Goal: Communication & Community: Answer question/provide support

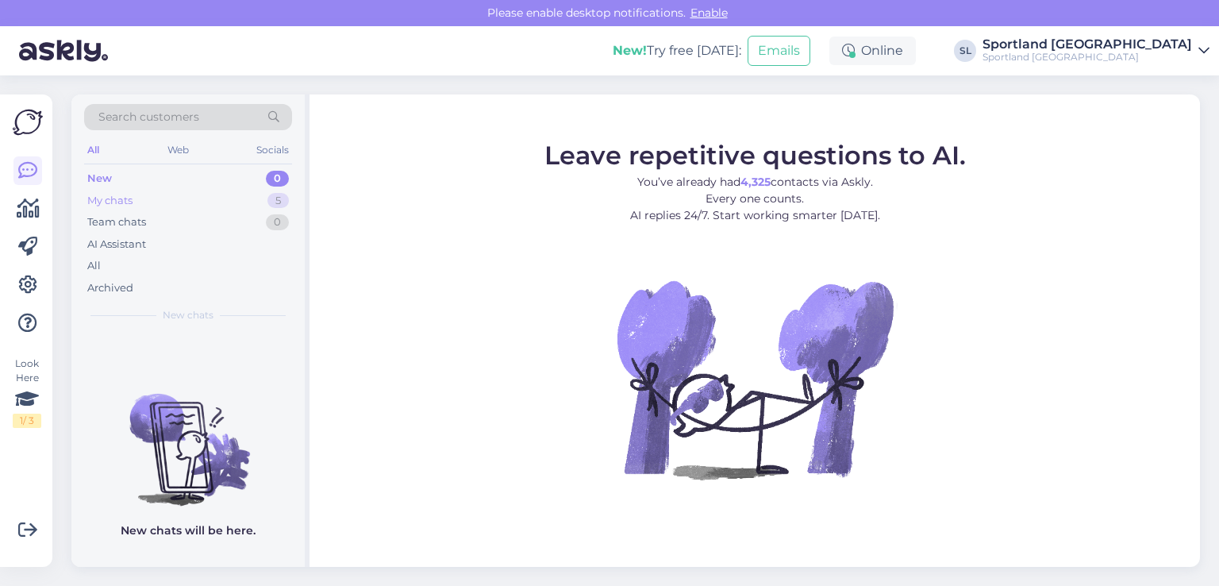
click at [127, 204] on div "My chats" at bounding box center [109, 201] width 45 height 16
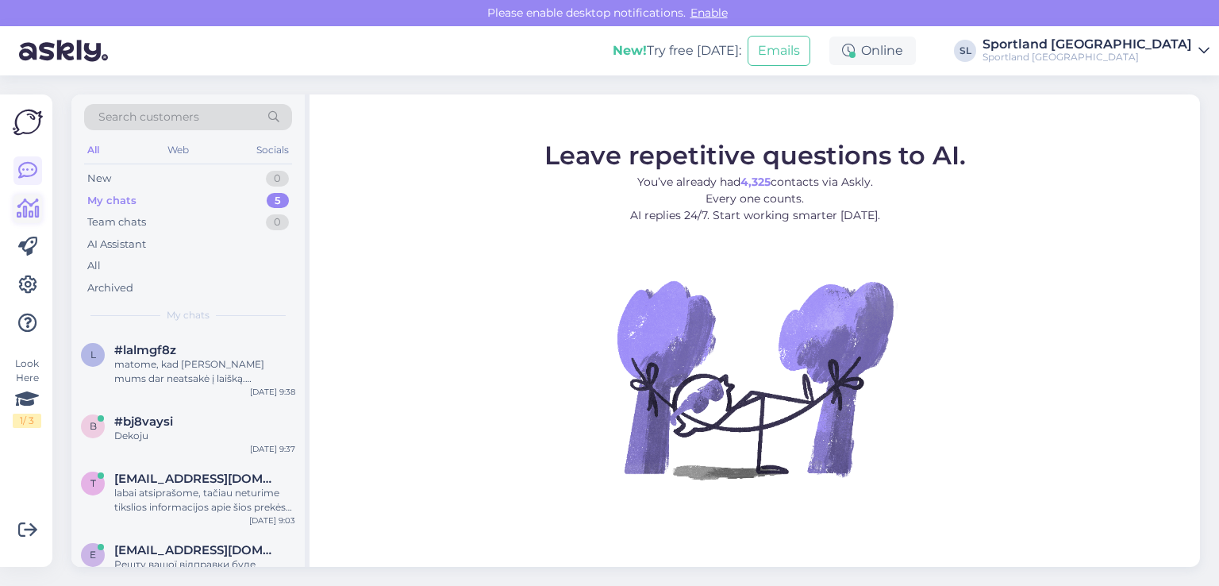
click at [29, 209] on icon at bounding box center [28, 208] width 23 height 19
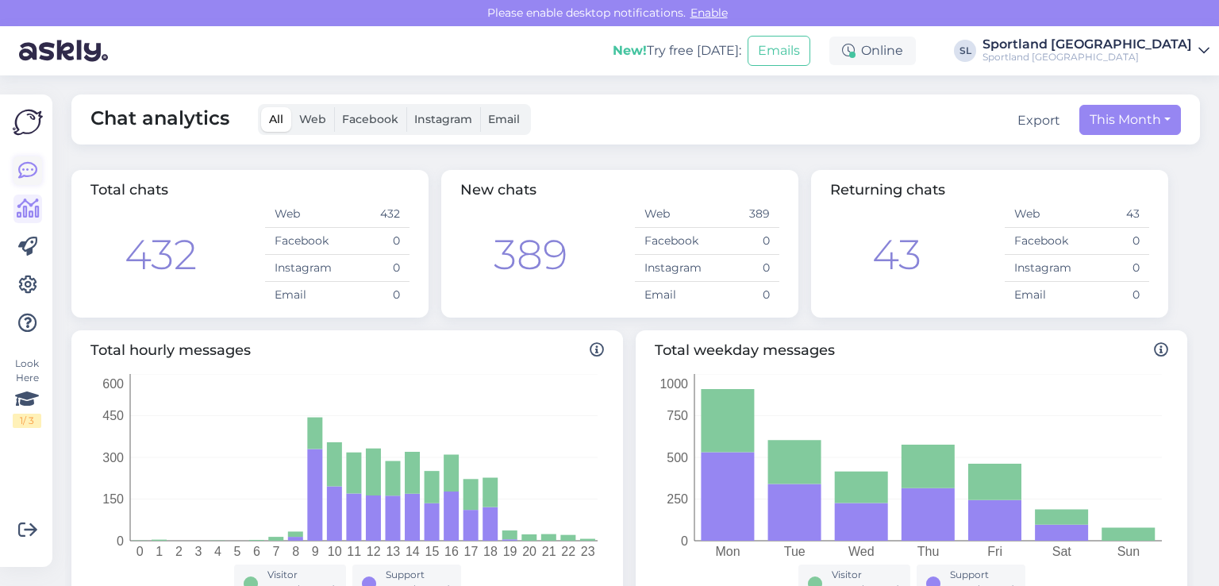
click at [27, 165] on icon at bounding box center [27, 170] width 19 height 19
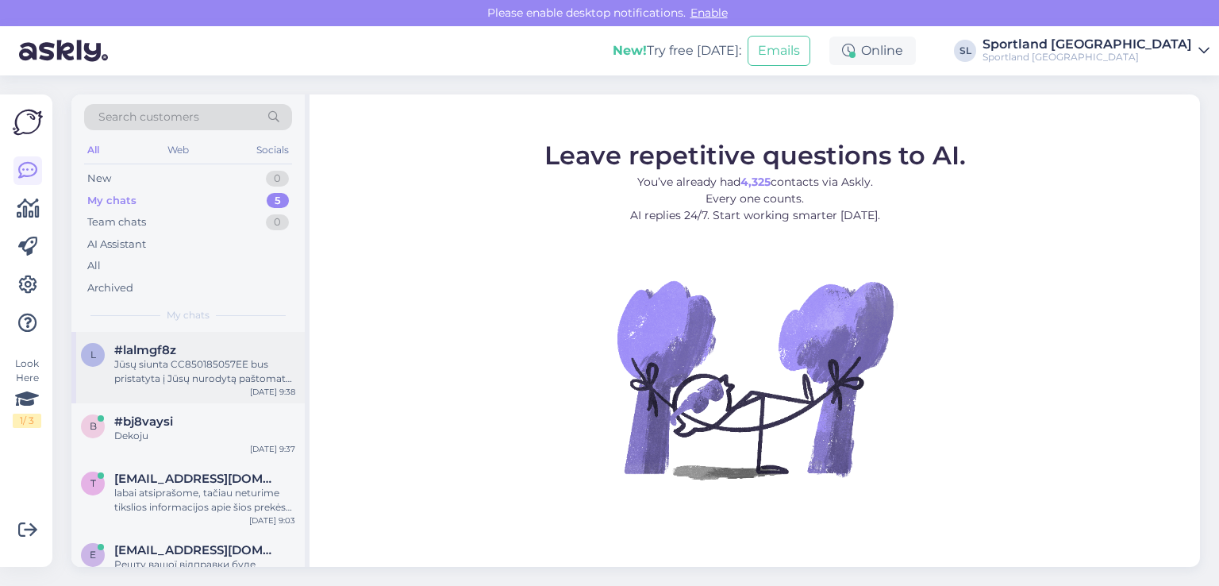
click at [214, 361] on div "Jūsų siunta CC850185057EE bus pristatyta į Jūsų nurodytą paštomatą per 1-2 d.d.…" at bounding box center [204, 371] width 181 height 29
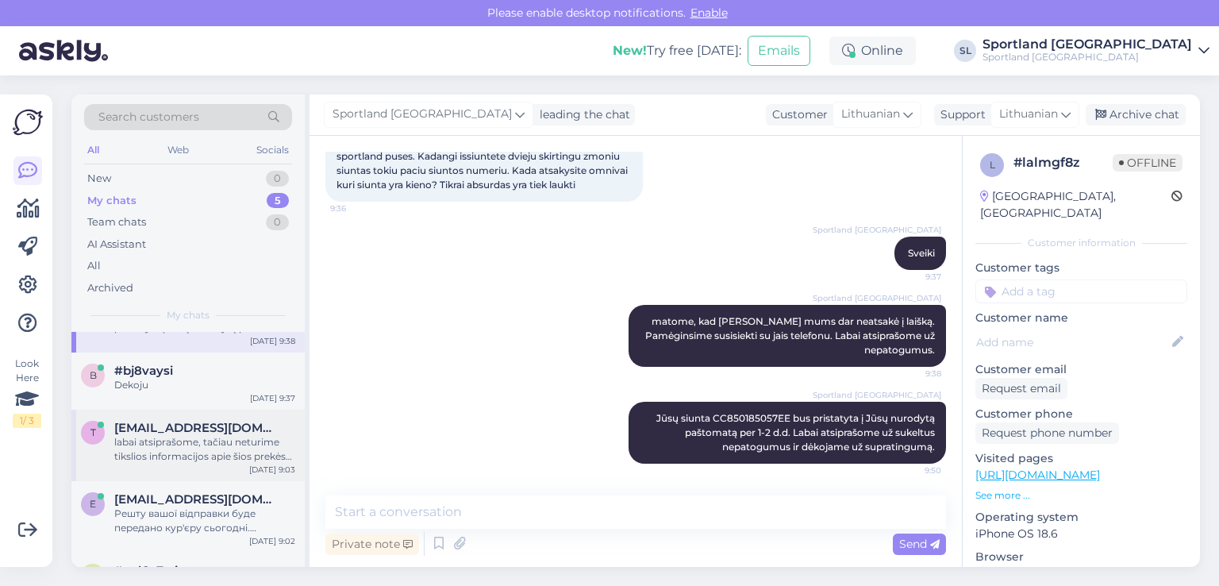
scroll to position [93, 0]
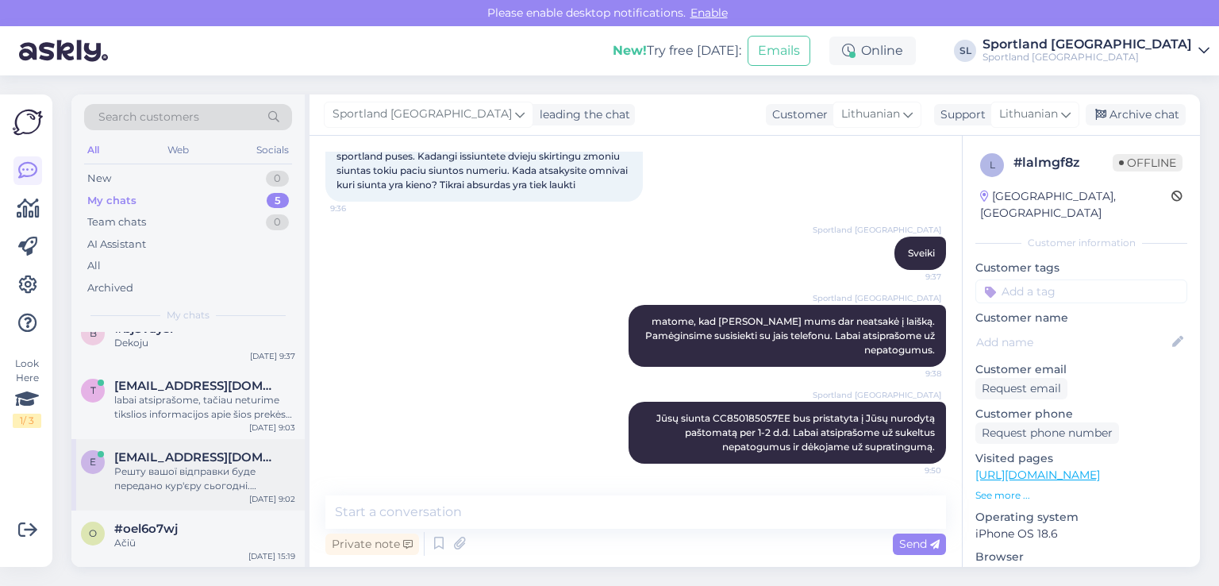
click at [143, 508] on div "e [EMAIL_ADDRESS][DOMAIN_NAME] Решту вашої відправки буде передано кур'єру сьог…" at bounding box center [187, 474] width 233 height 71
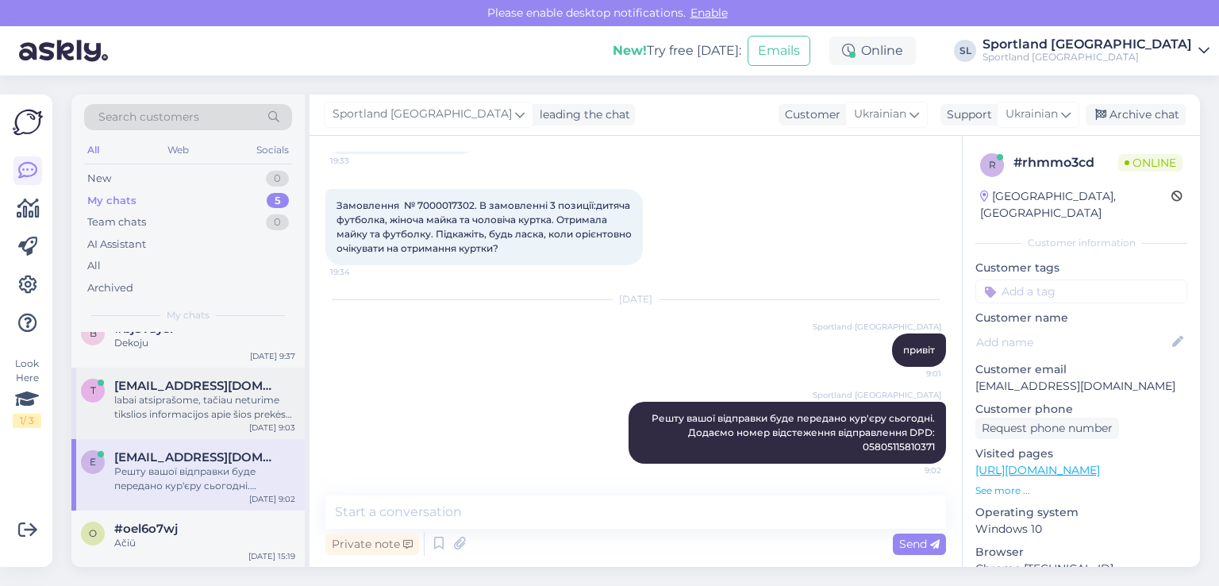
click at [146, 419] on div "labai atsiprašome, tačiau neturime tikslios informacijos apie šios prekės papil…" at bounding box center [204, 407] width 181 height 29
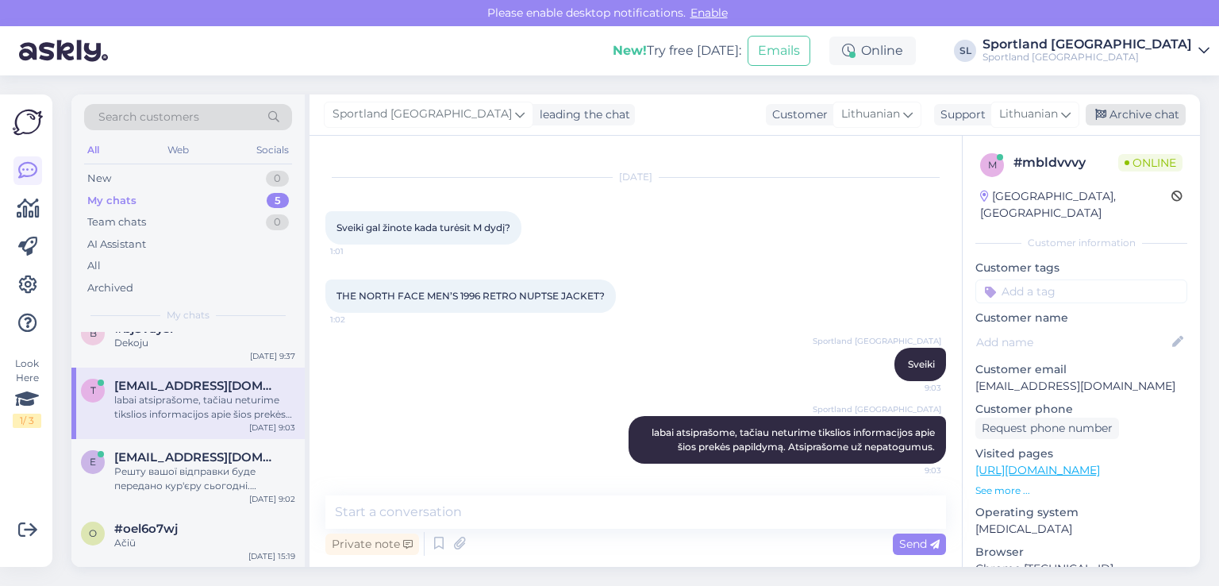
click at [1127, 118] on div "Archive chat" at bounding box center [1135, 114] width 100 height 21
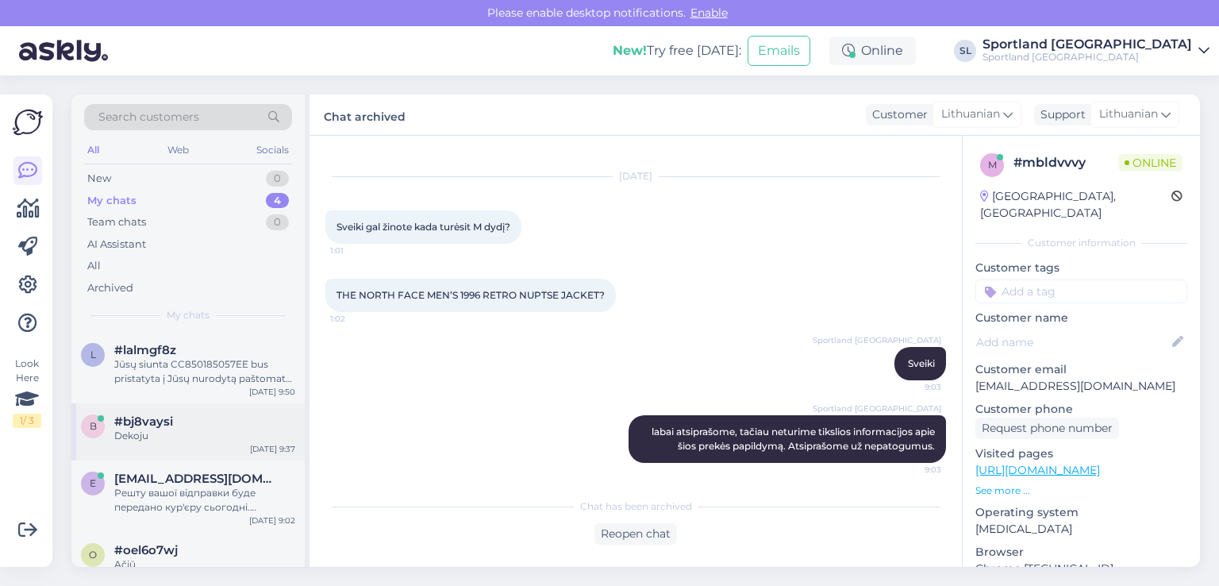
click at [162, 436] on div "Dekoju" at bounding box center [204, 435] width 181 height 14
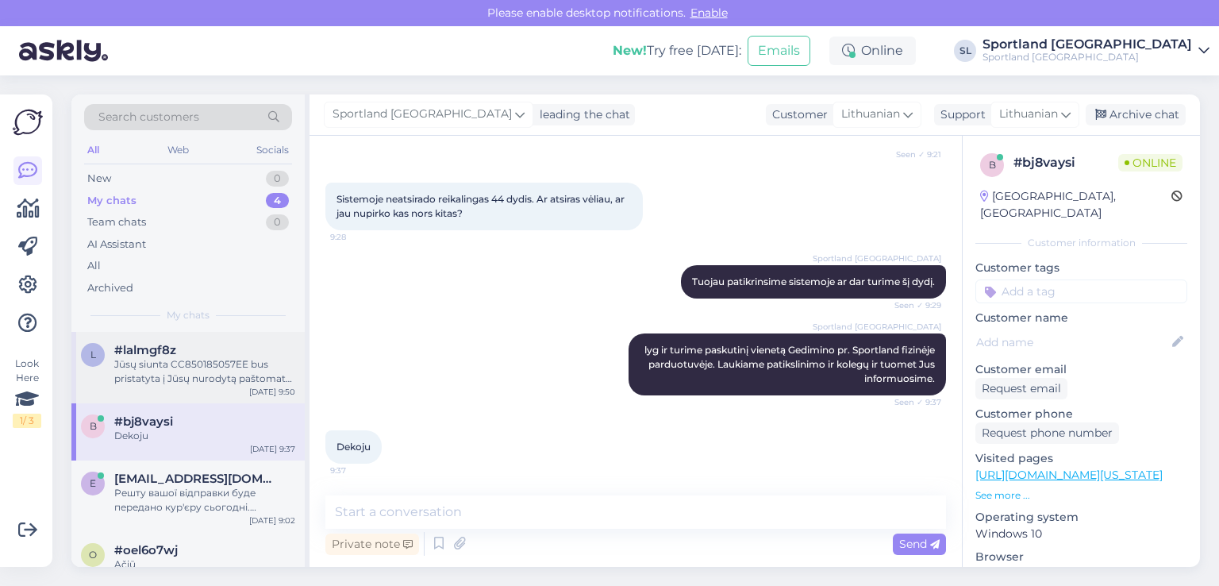
click at [179, 378] on div "Jūsų siunta CC850185057EE bus pristatyta į Jūsų nurodytą paštomatą per 1-2 d.d.…" at bounding box center [204, 371] width 181 height 29
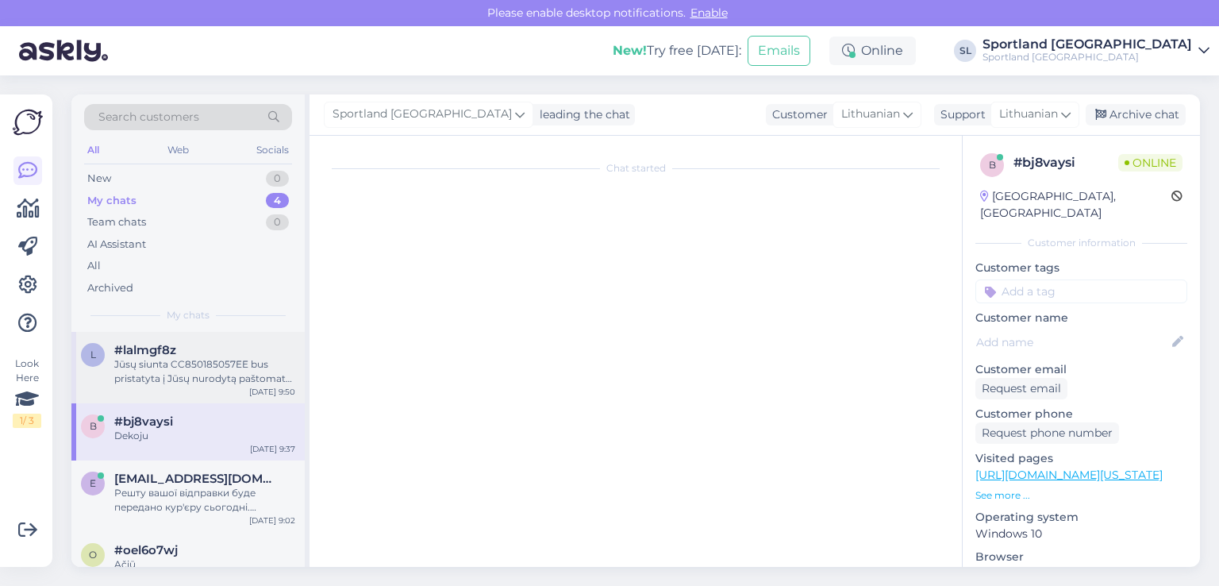
scroll to position [1178, 0]
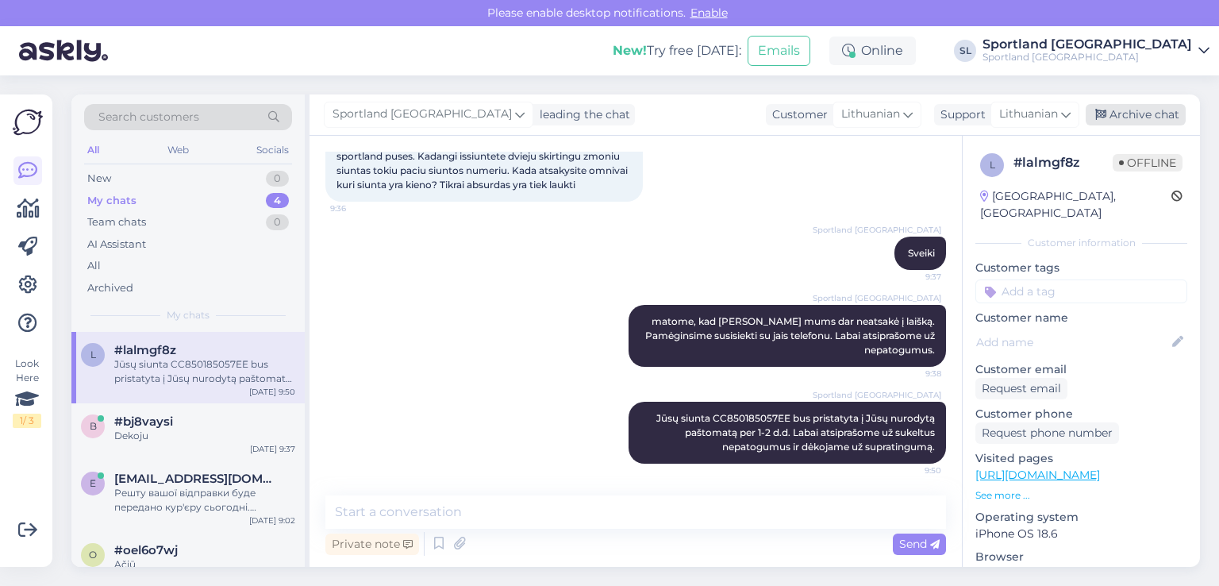
click at [1111, 118] on div "Archive chat" at bounding box center [1135, 114] width 100 height 21
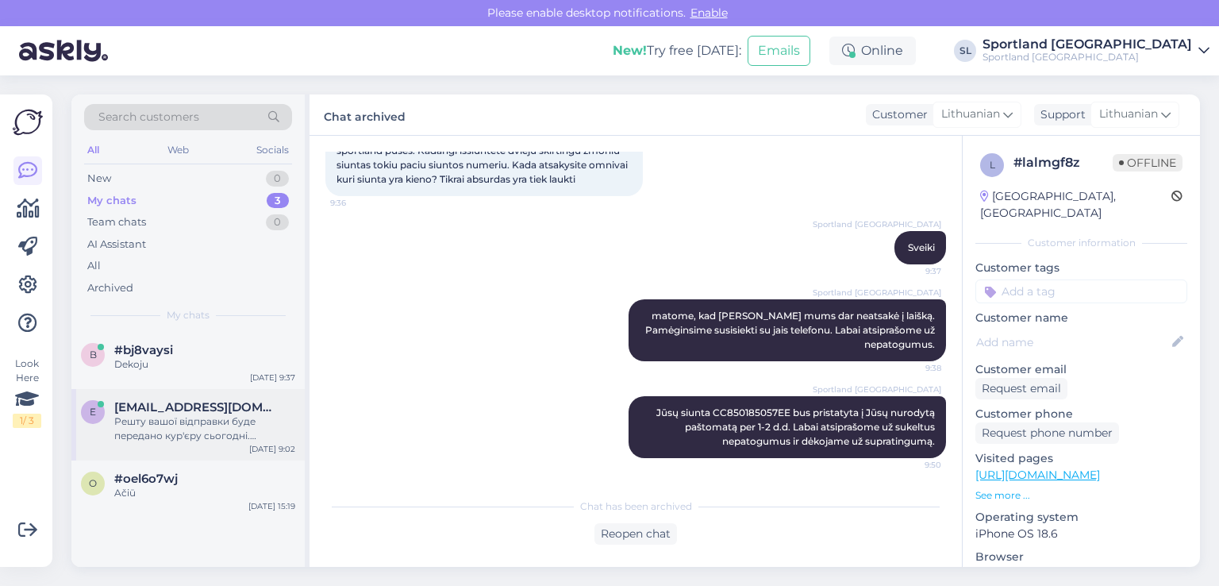
click at [177, 430] on div "Решту вашої відправки буде передано кур'єру сьогодні. Додаємо номер відстеження…" at bounding box center [204, 428] width 181 height 29
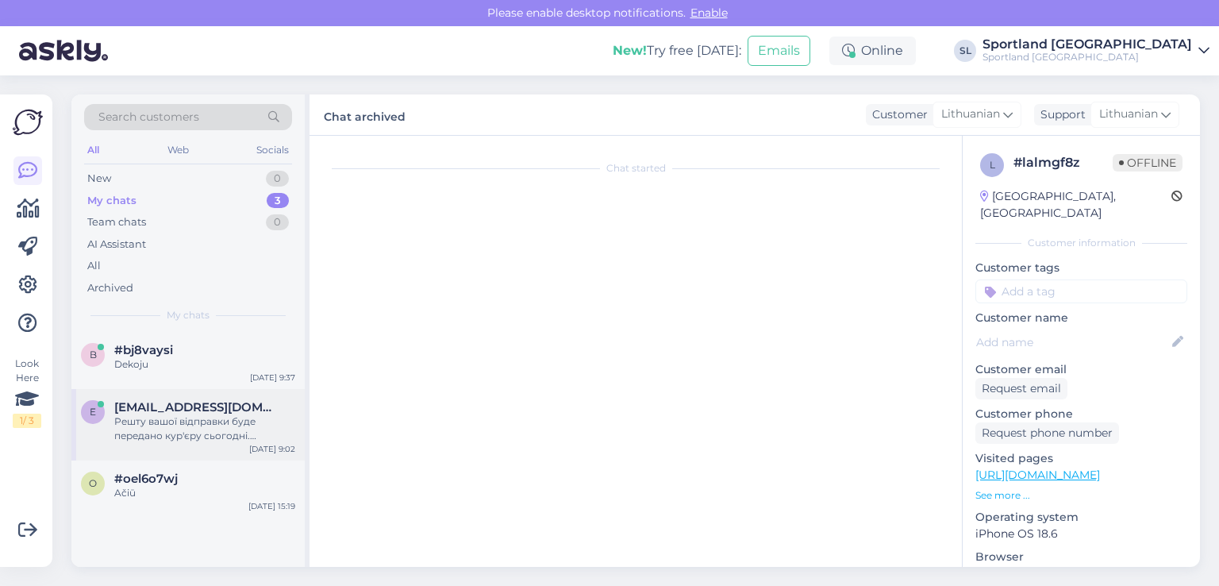
scroll to position [115, 0]
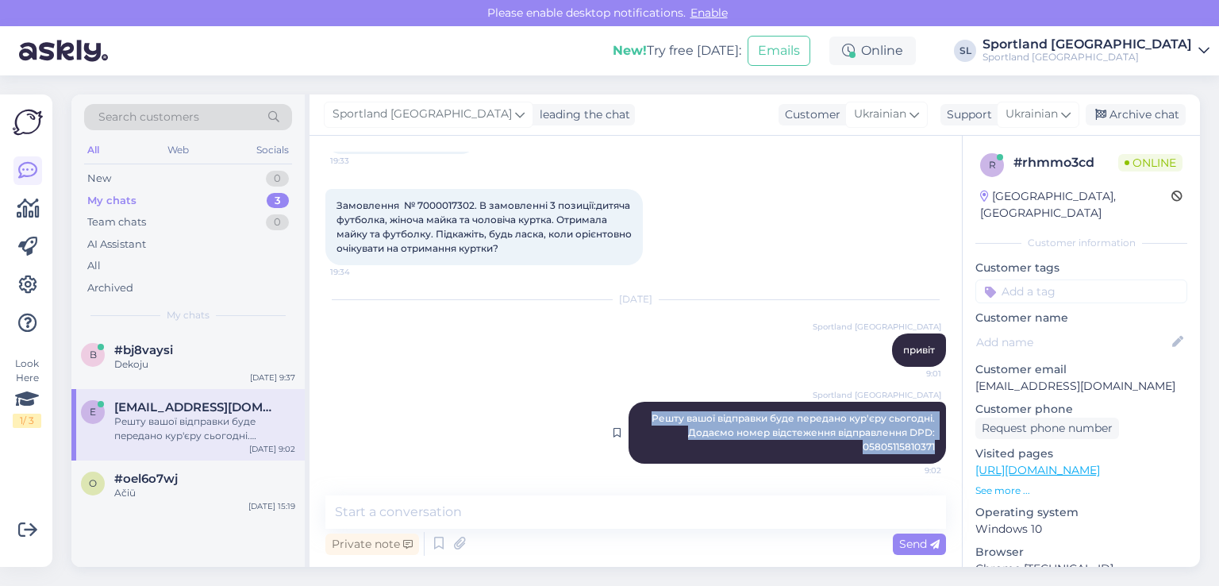
drag, startPoint x: 924, startPoint y: 451, endPoint x: 638, endPoint y: 413, distance: 289.0
click at [638, 413] on div "Sportland [GEOGRAPHIC_DATA] Решту вашої відправки буде передано кур'єру сьогодн…" at bounding box center [786, 432] width 317 height 62
copy span "Решту вашої відправки буде передано кур'єру сьогодні. Додаємо номер відстеження…"
click at [1121, 109] on div "Archive chat" at bounding box center [1135, 114] width 100 height 21
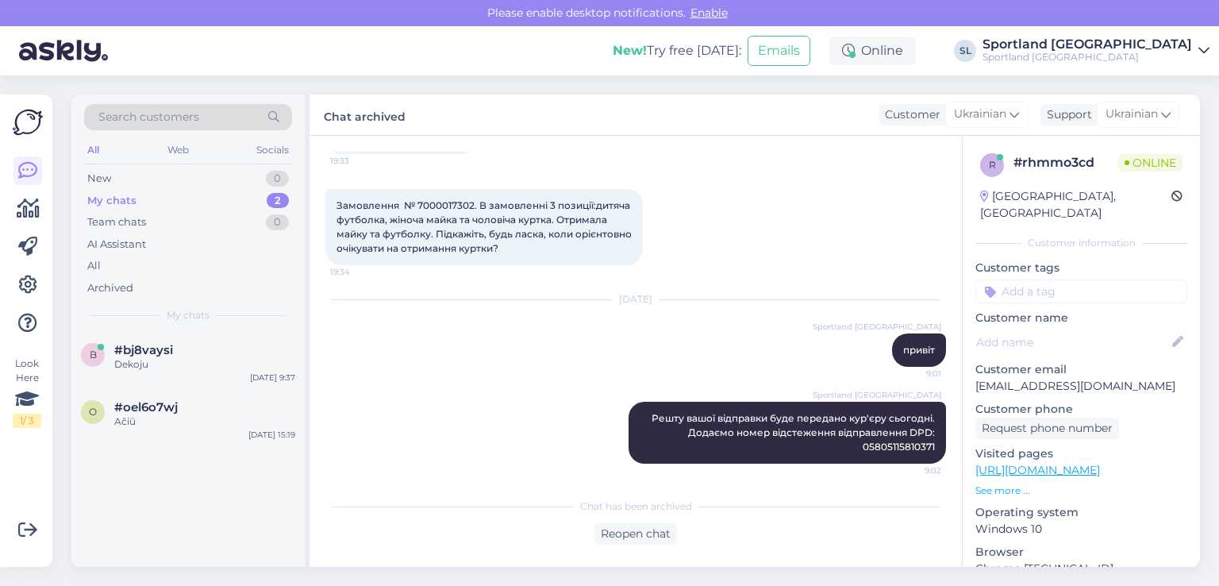
click at [175, 461] on div "b #bj8vaysi Dekoju [DATE] 9:37 o #oel6o7wj Ačiū [DATE] 15:19" at bounding box center [187, 449] width 233 height 235
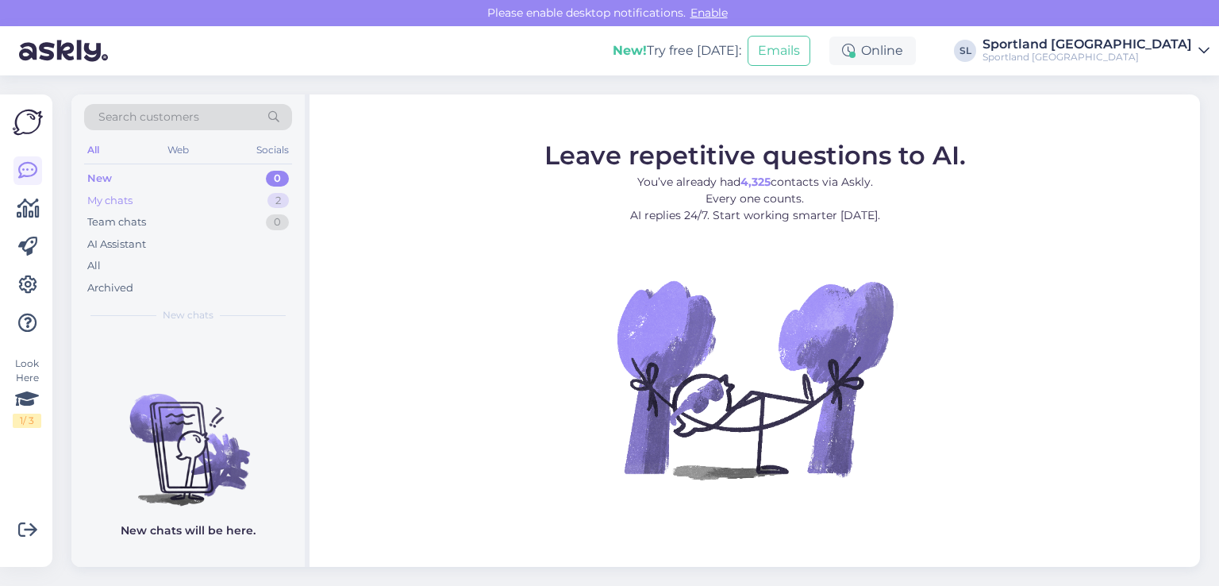
click at [173, 198] on div "My chats 2" at bounding box center [188, 201] width 208 height 22
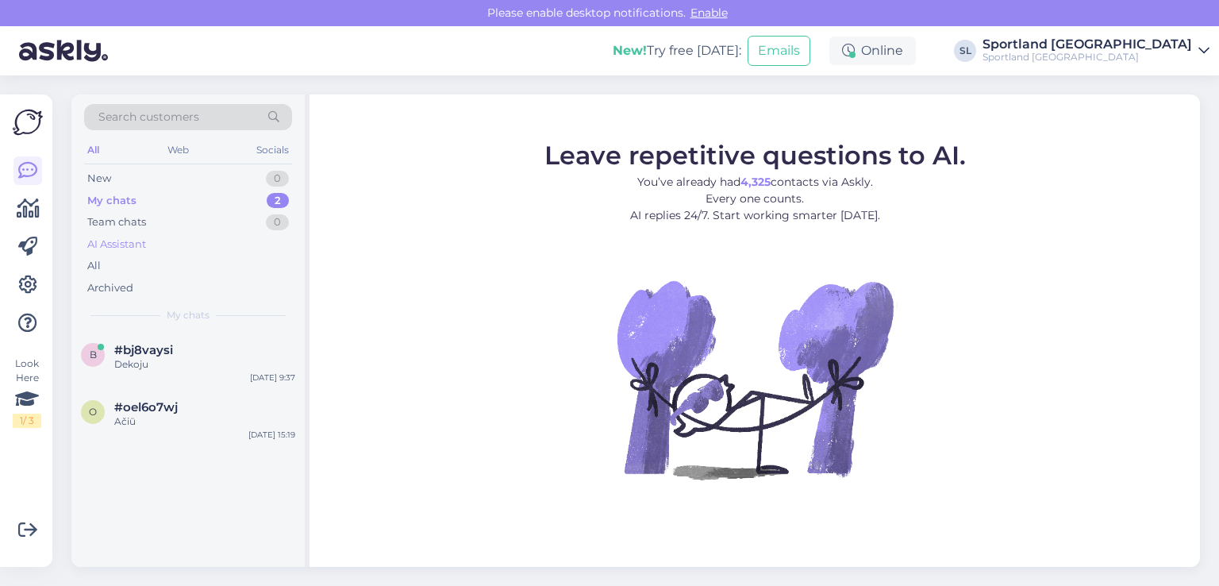
click at [134, 252] on div "AI Assistant" at bounding box center [188, 244] width 208 height 22
click at [129, 263] on div "All" at bounding box center [188, 266] width 208 height 22
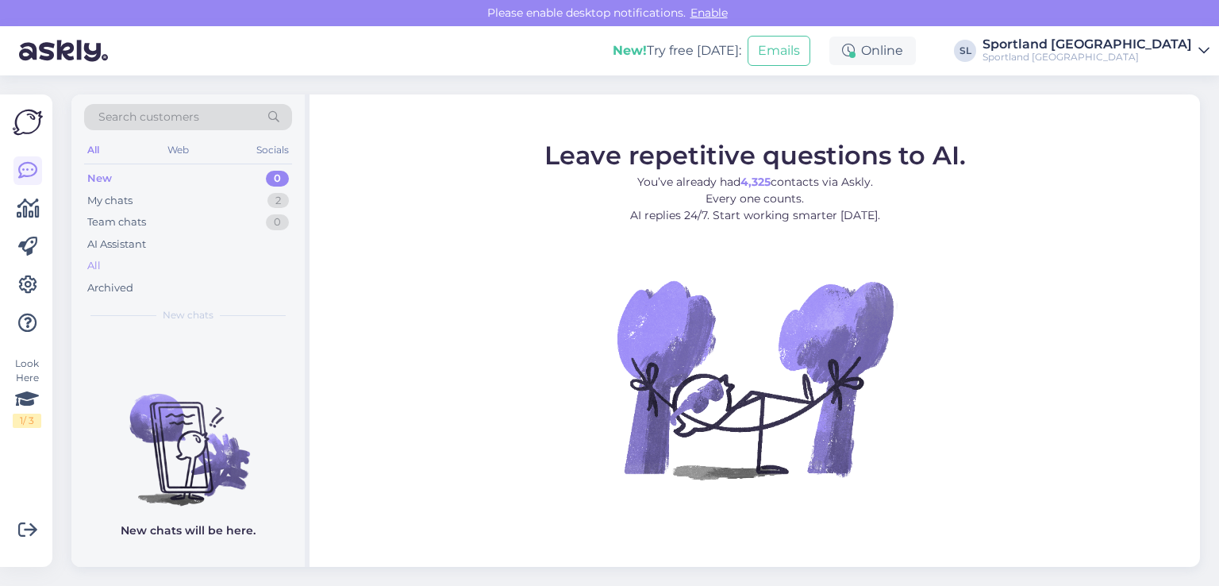
click at [117, 261] on div "All" at bounding box center [188, 266] width 208 height 22
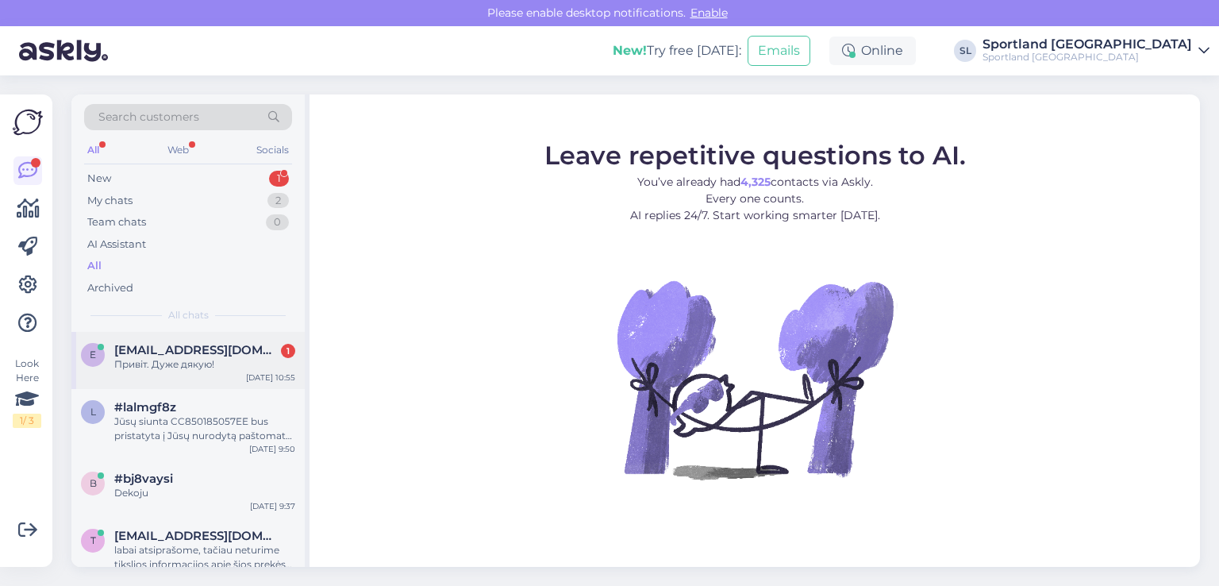
click at [143, 367] on div "Привіт. Дуже дякую!" at bounding box center [204, 364] width 181 height 14
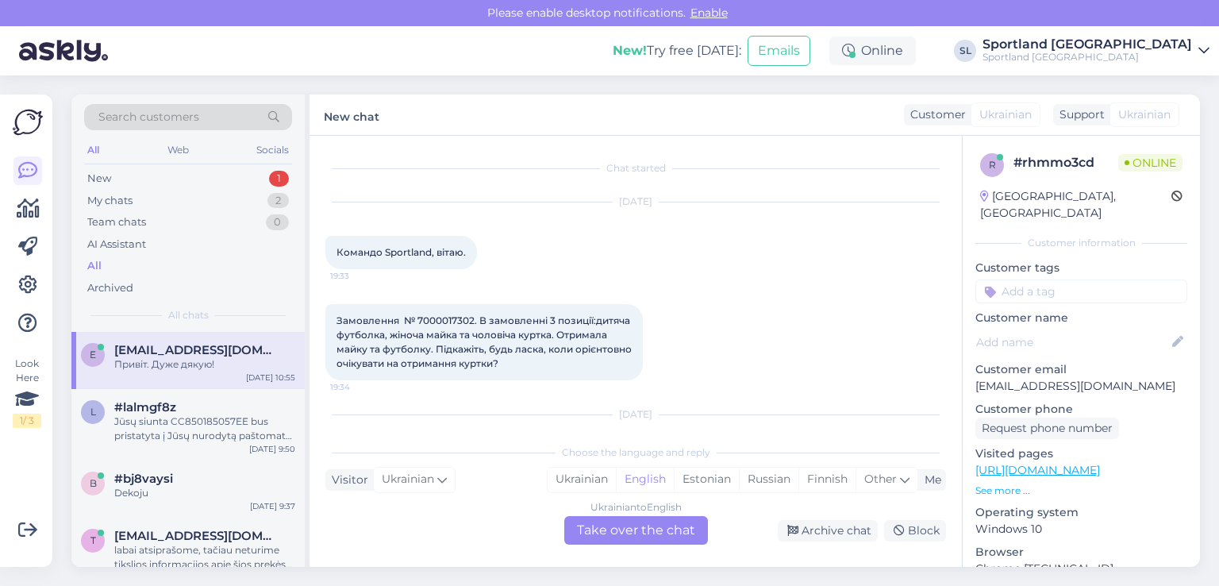
scroll to position [243, 0]
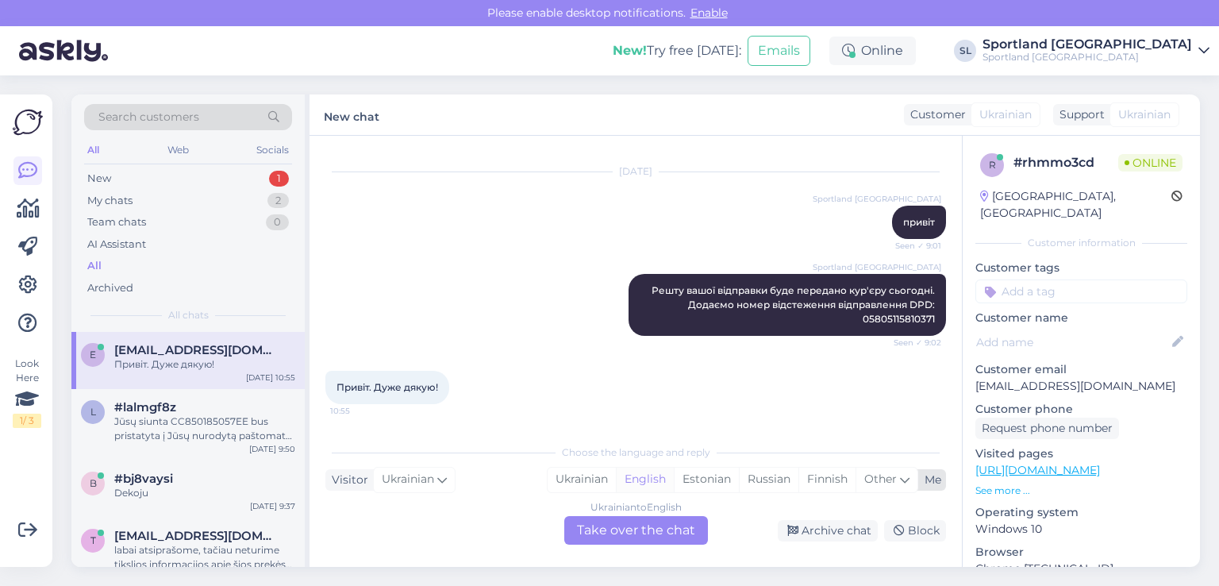
click at [646, 473] on div "English" at bounding box center [645, 479] width 58 height 24
drag, startPoint x: 446, startPoint y: 385, endPoint x: 320, endPoint y: 394, distance: 126.5
click at [320, 394] on div "Chat started Sep 29 2025 Командо Sportland, вітаю. 19:33 Замовлення № 700001730…" at bounding box center [635, 351] width 652 height 431
copy span "Привіт. Дуже дякую!"
click at [603, 480] on div "Ukrainian" at bounding box center [581, 479] width 68 height 24
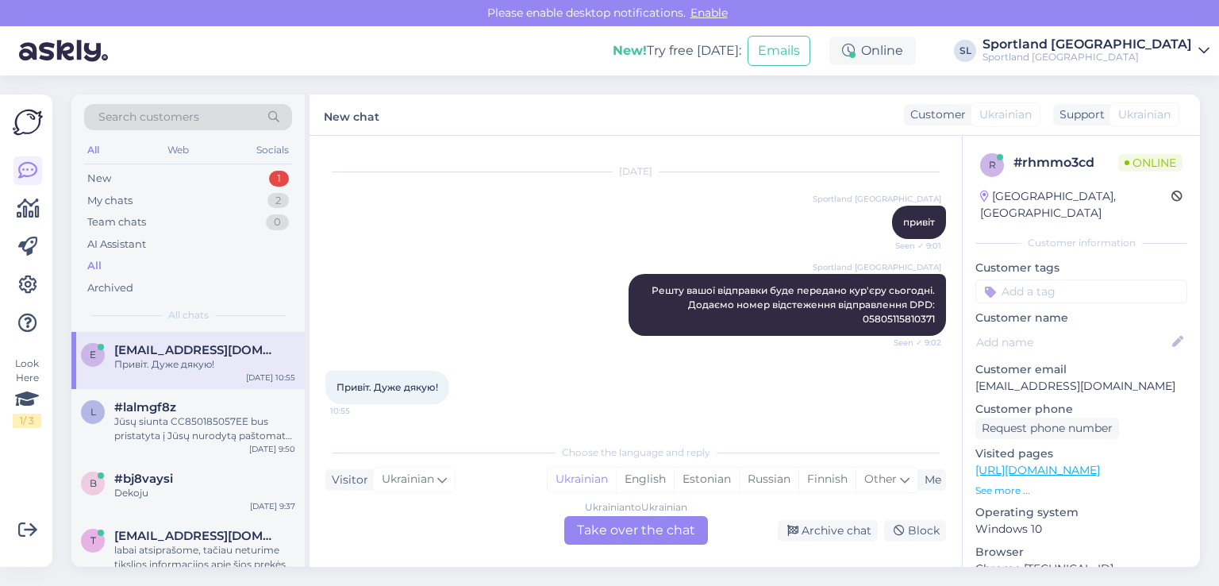
click at [619, 535] on div "Ukrainian to Ukrainian Take over the chat" at bounding box center [636, 530] width 144 height 29
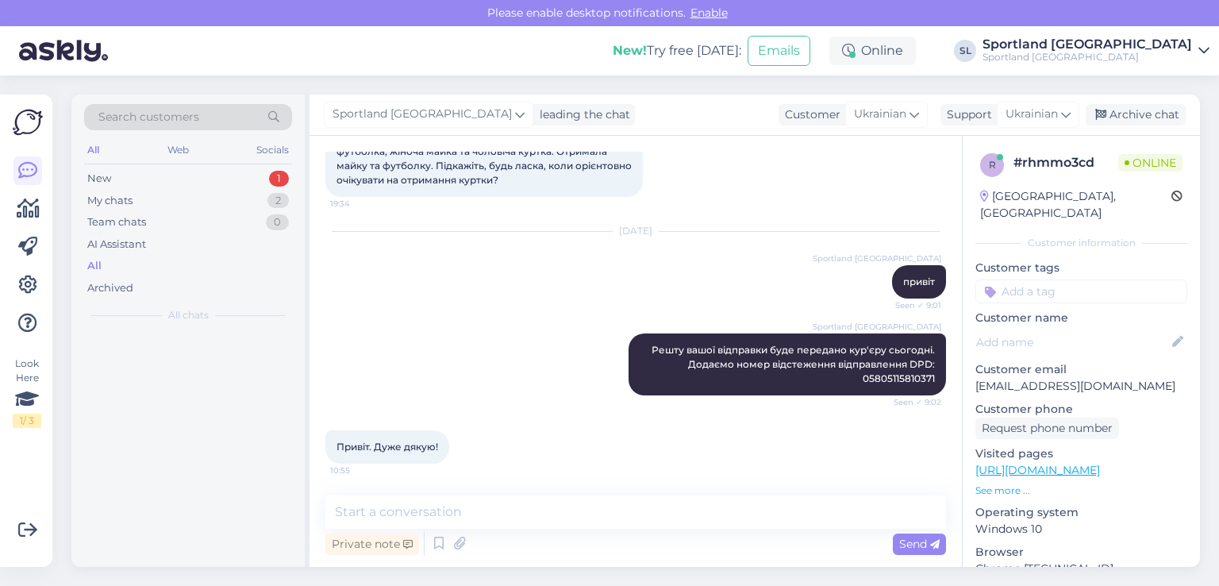
scroll to position [184, 0]
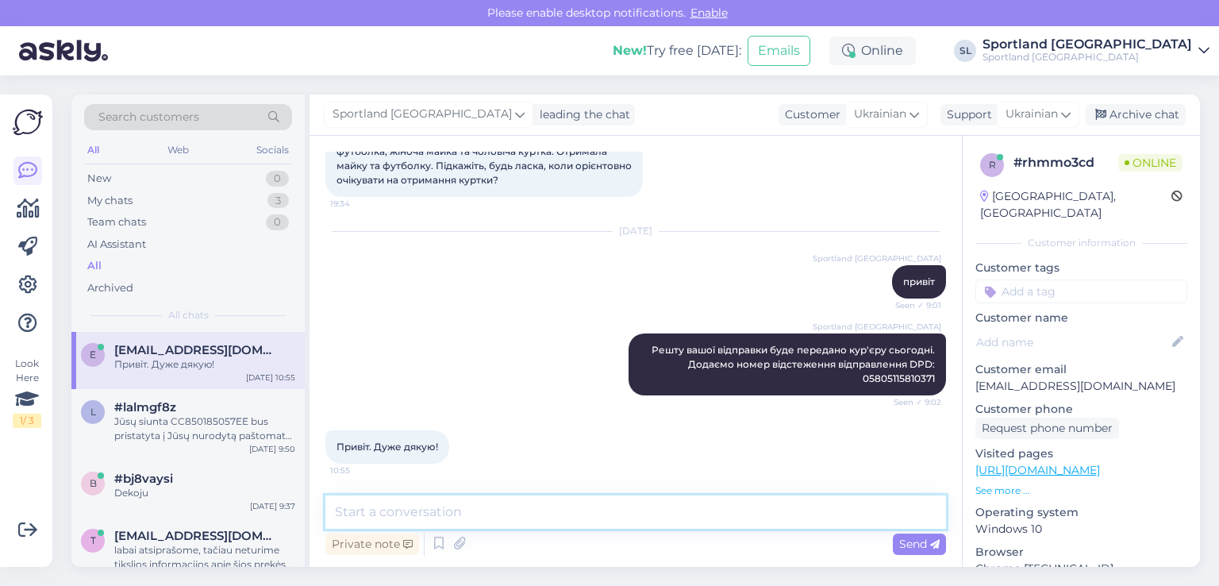
click at [536, 521] on textarea at bounding box center [635, 511] width 620 height 33
click at [533, 520] on textarea at bounding box center [635, 511] width 620 height 33
type textarea ":"
paste textarea "Гарного дня :))"
type textarea "Гарного дня :))"
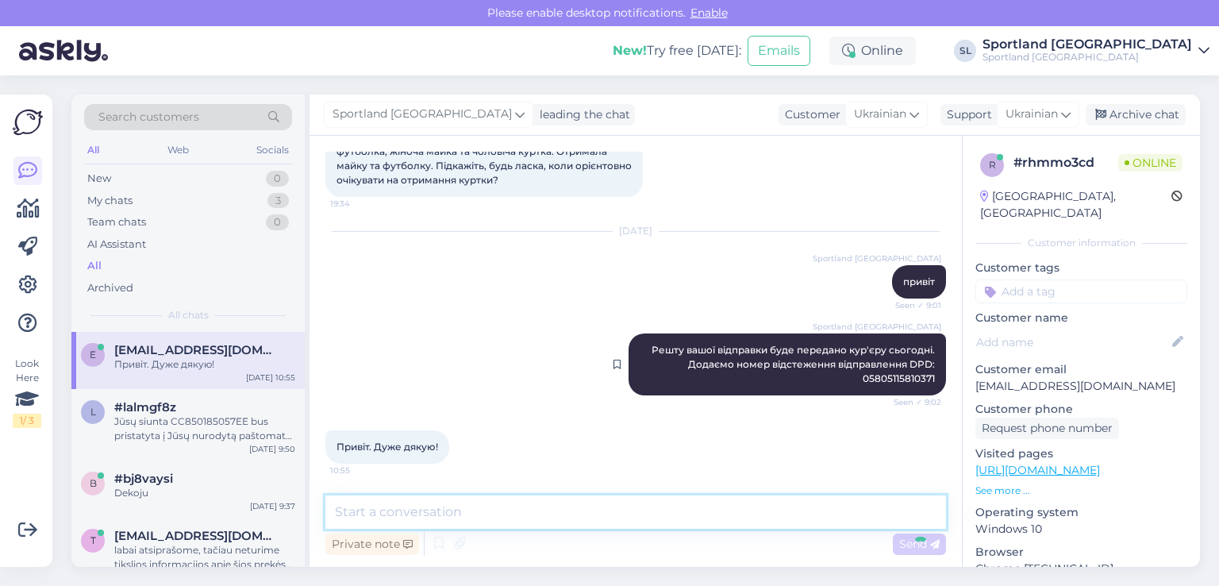
scroll to position [252, 0]
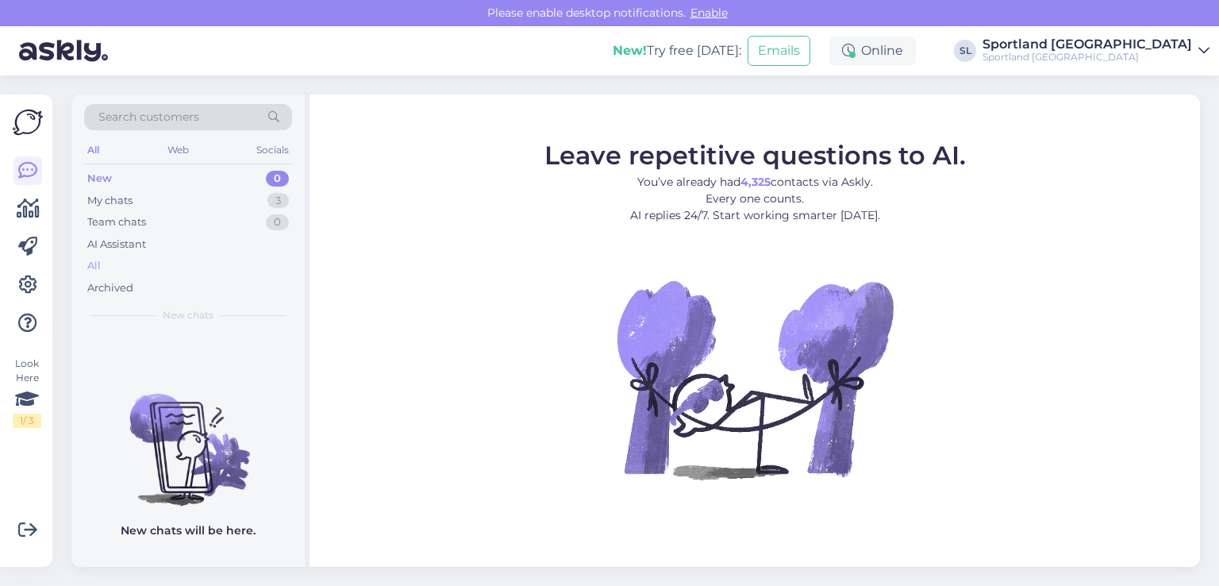
click at [117, 258] on div "All" at bounding box center [188, 266] width 208 height 22
click at [140, 267] on div "All" at bounding box center [188, 266] width 208 height 22
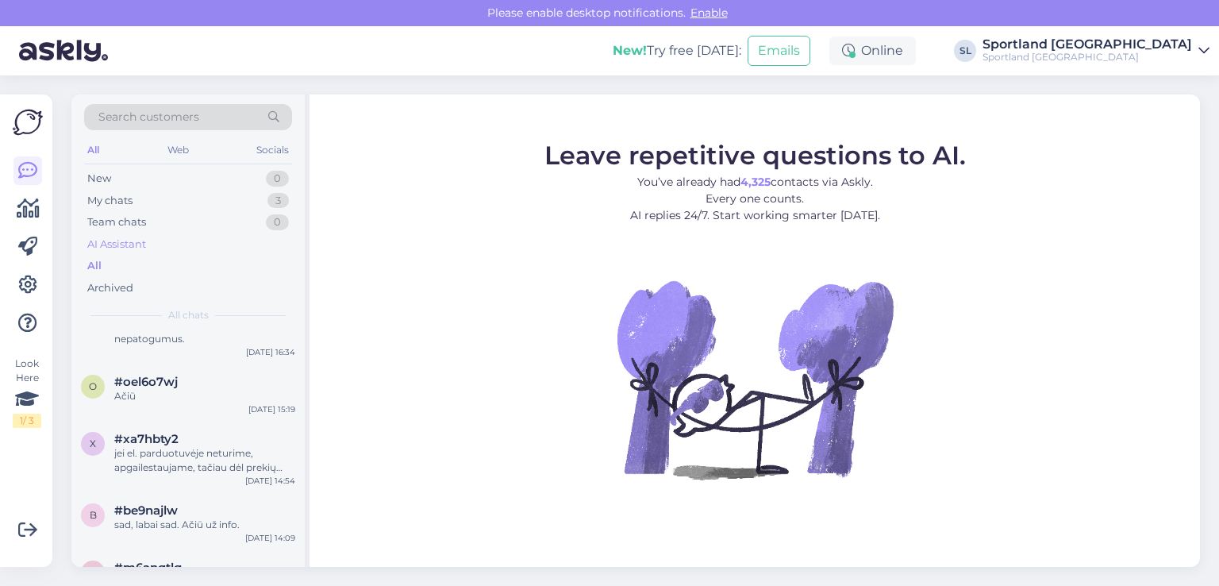
scroll to position [238, 0]
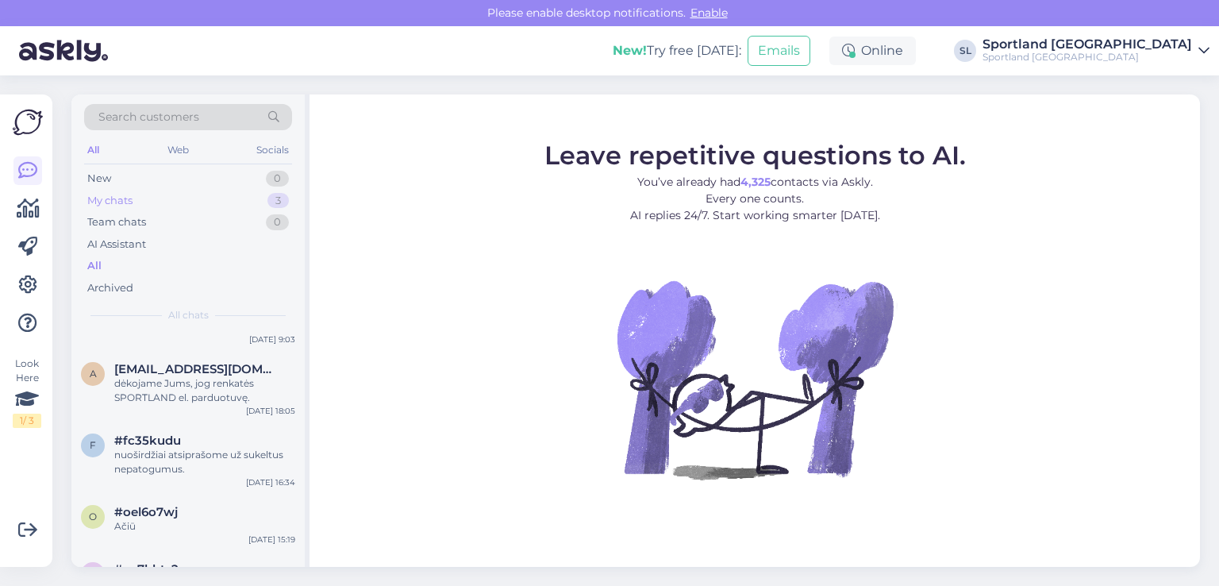
click at [159, 196] on div "My chats 3" at bounding box center [188, 201] width 208 height 22
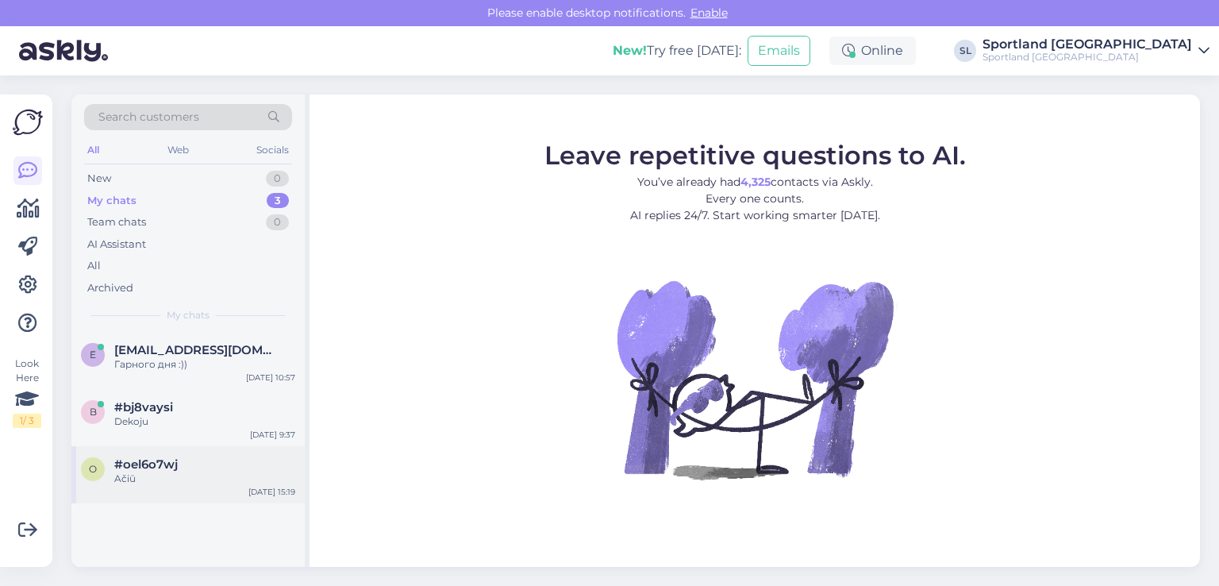
click at [190, 461] on div "#oel6o7wj" at bounding box center [204, 464] width 181 height 14
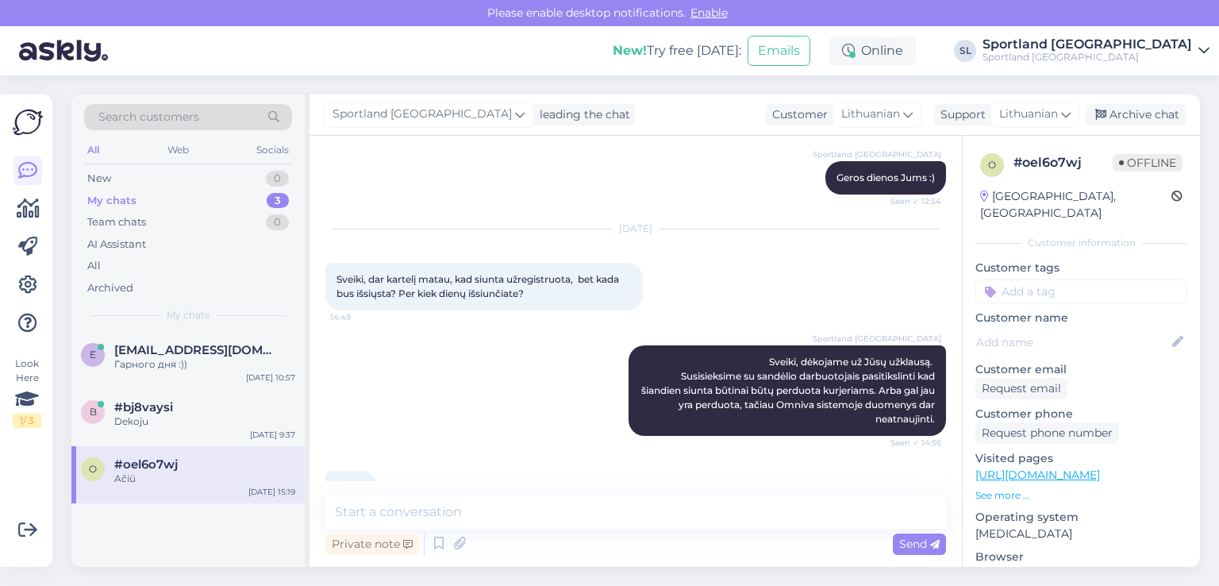
scroll to position [732, 0]
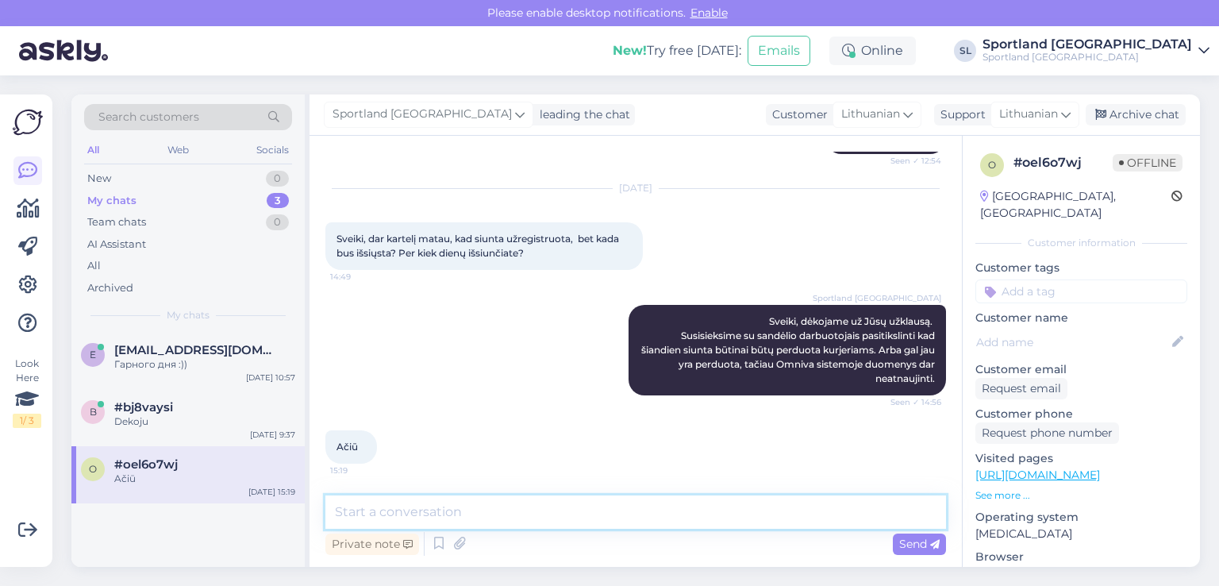
click at [568, 523] on textarea at bounding box center [635, 511] width 620 height 33
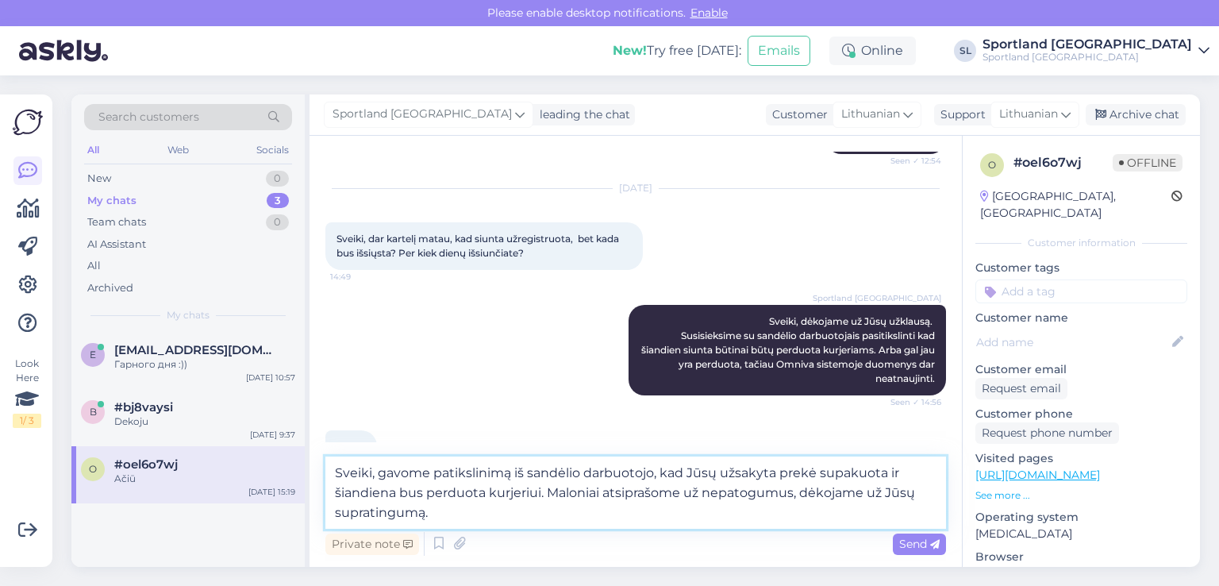
type textarea "Sveiki, gavome patikslinimą iš sandėlio darbuotojo, kad Jūsų užsakyta prekė sup…"
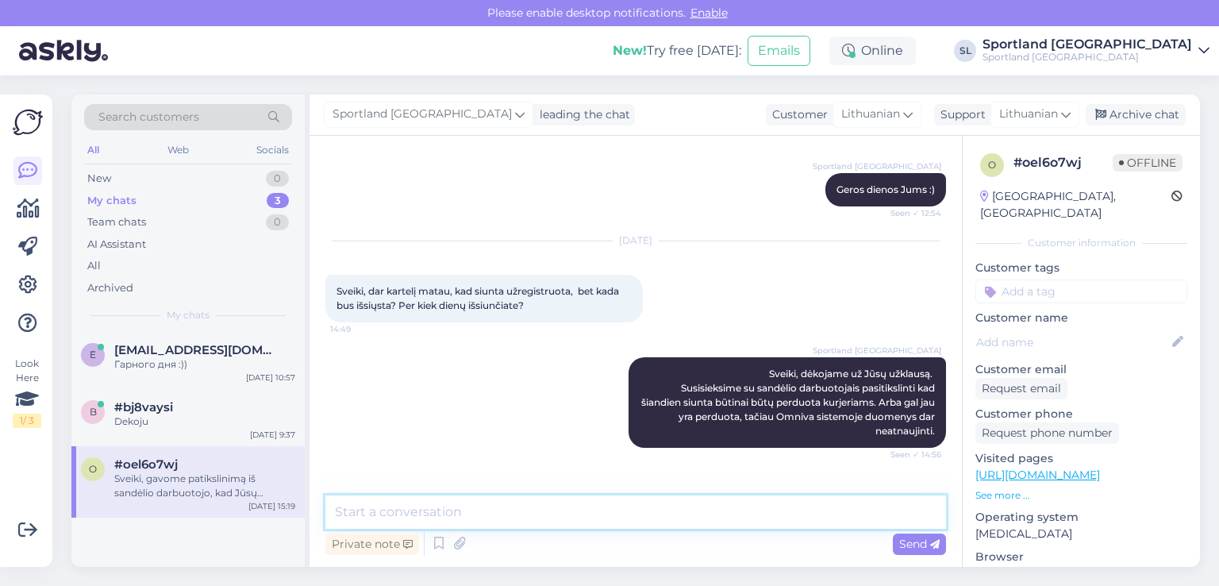
scroll to position [877, 0]
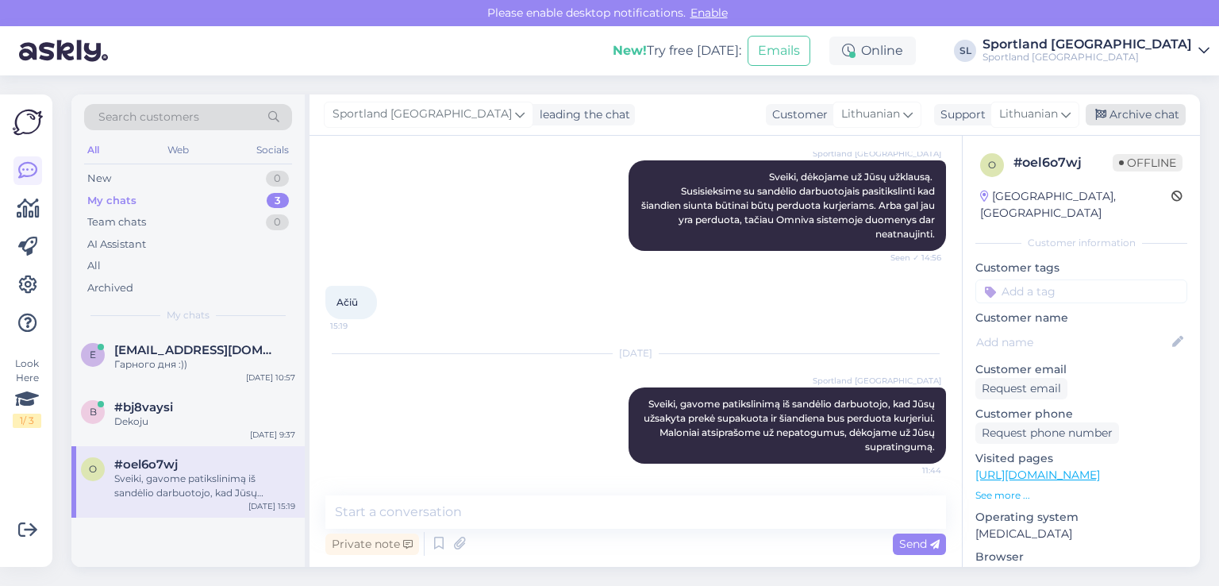
click at [1168, 106] on div "Archive chat" at bounding box center [1135, 114] width 100 height 21
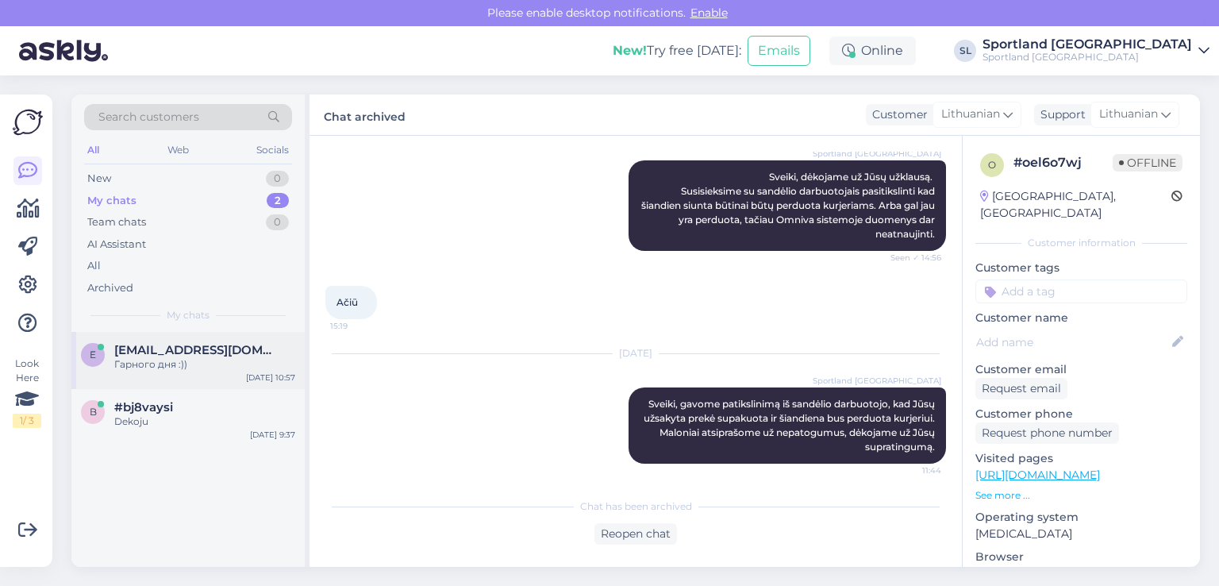
click at [199, 367] on div "Гарного дня :))" at bounding box center [204, 364] width 181 height 14
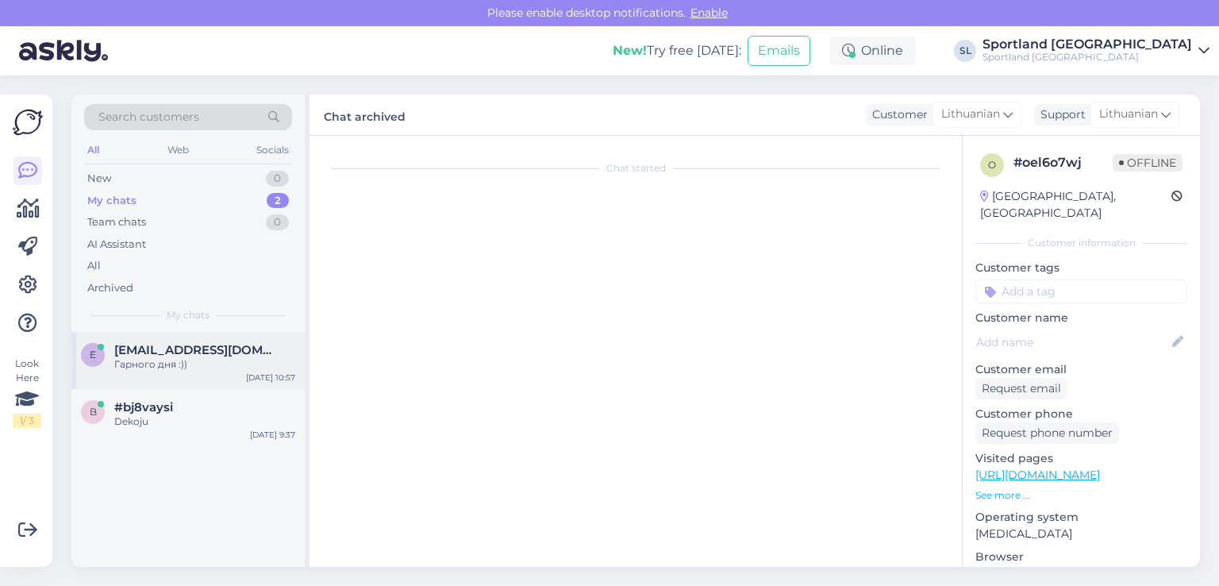
scroll to position [252, 0]
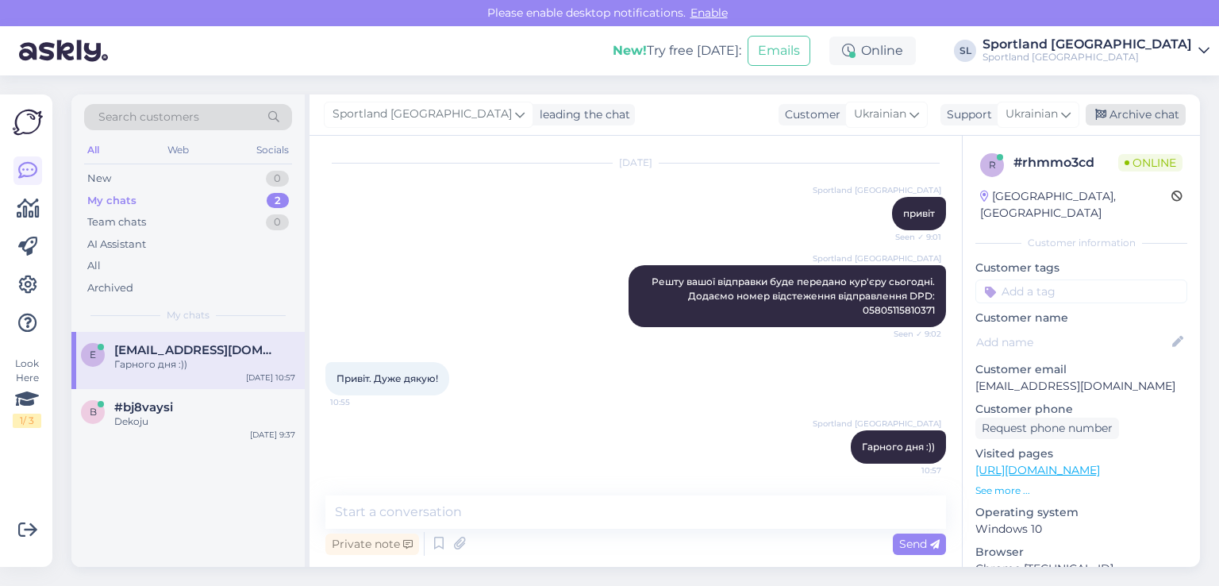
click at [1152, 112] on div "Archive chat" at bounding box center [1135, 114] width 100 height 21
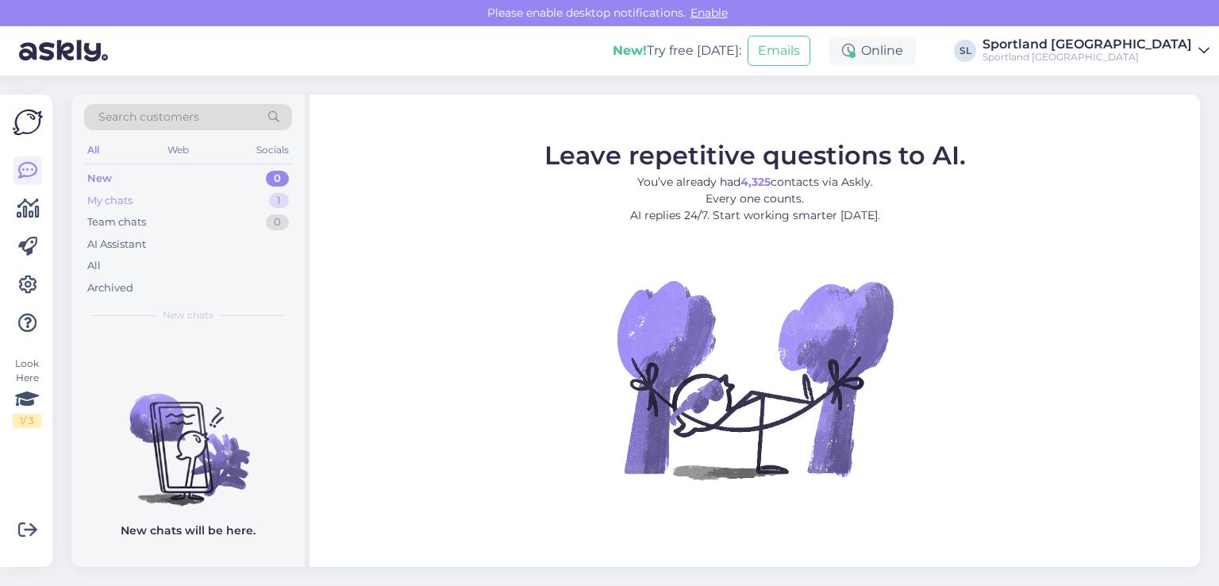
click at [190, 199] on div "My chats 1" at bounding box center [188, 201] width 208 height 22
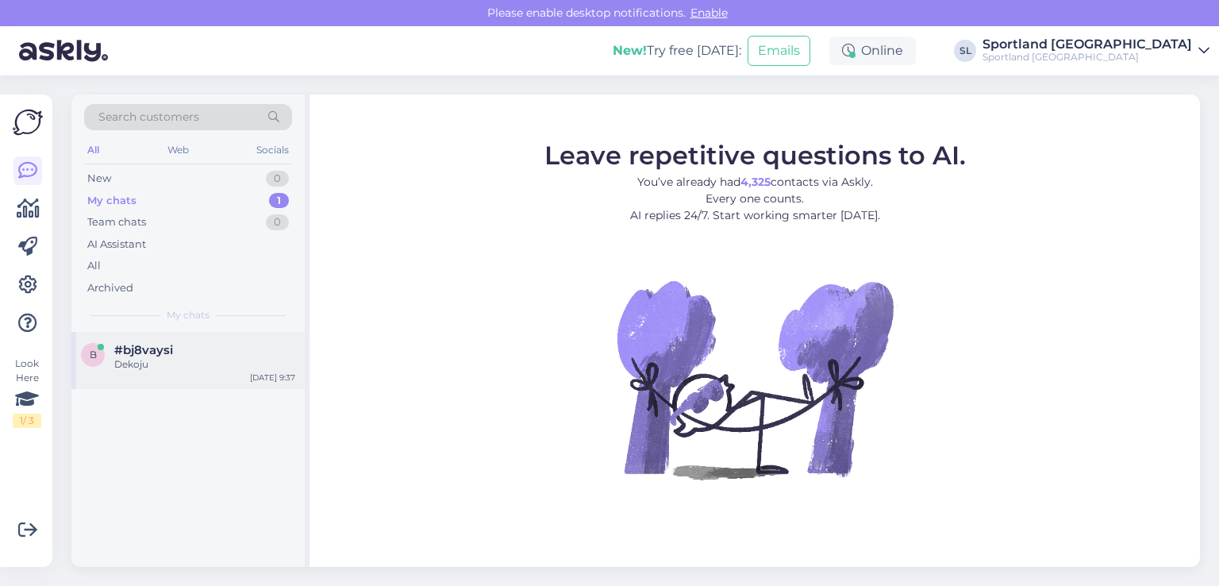
click at [159, 365] on div "Dekoju" at bounding box center [204, 364] width 181 height 14
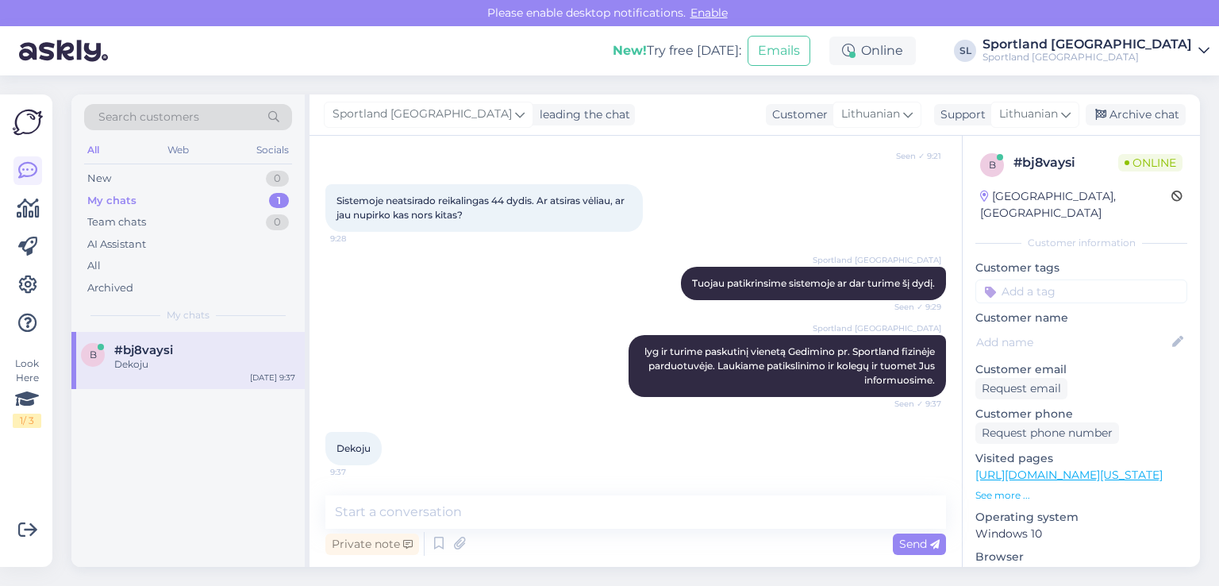
scroll to position [426, 0]
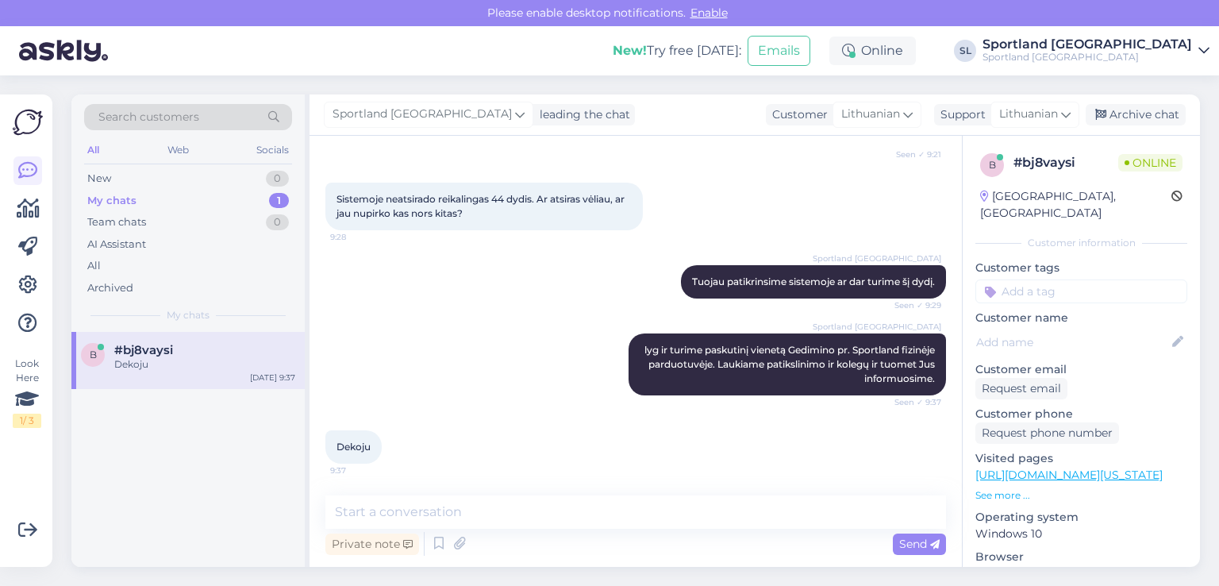
click at [173, 464] on div "b #bj8vaysi Dekoju Sep 30 9:37" at bounding box center [187, 449] width 233 height 235
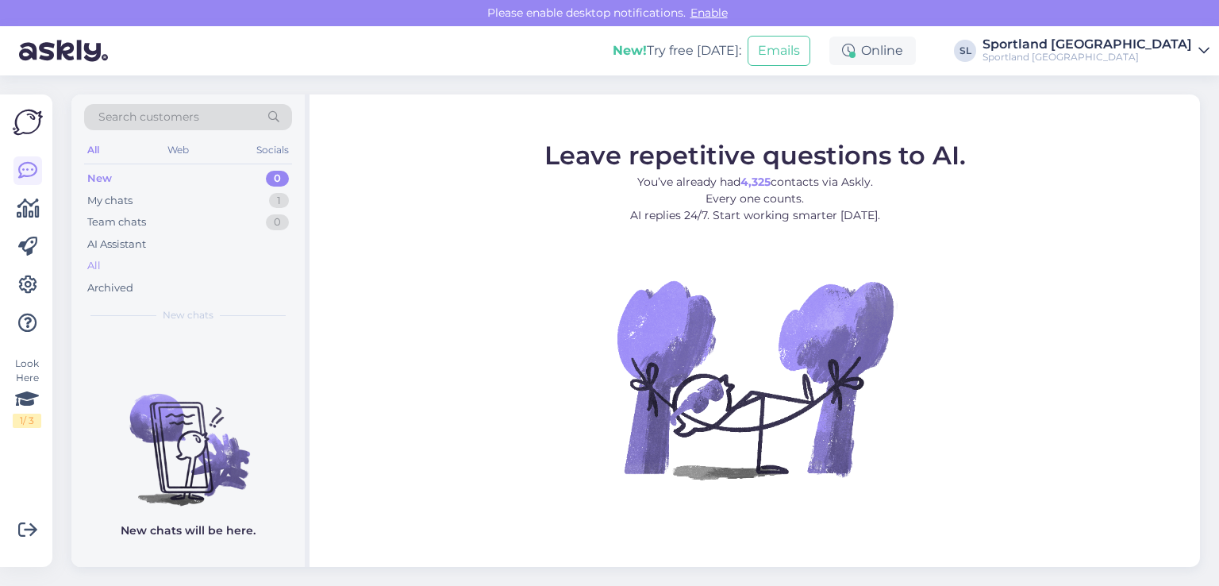
click at [104, 267] on div "All" at bounding box center [188, 266] width 208 height 22
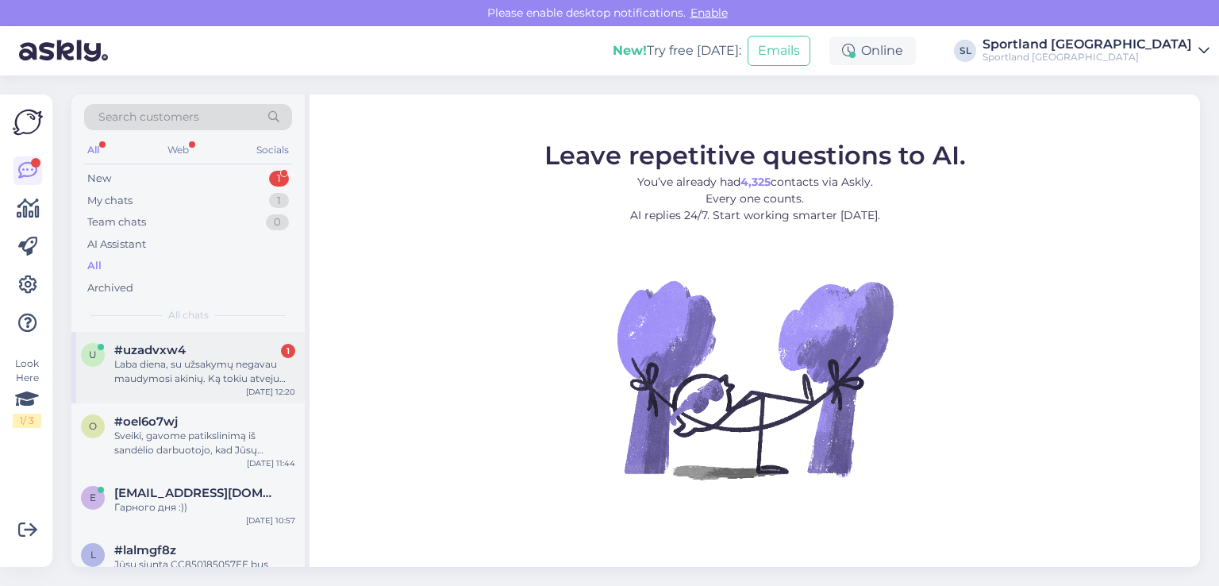
click at [197, 357] on div "Laba diena, su užsakymų negavau maudymosi akinių. Ką tokiu atveju daryti ? Dari…" at bounding box center [204, 371] width 181 height 29
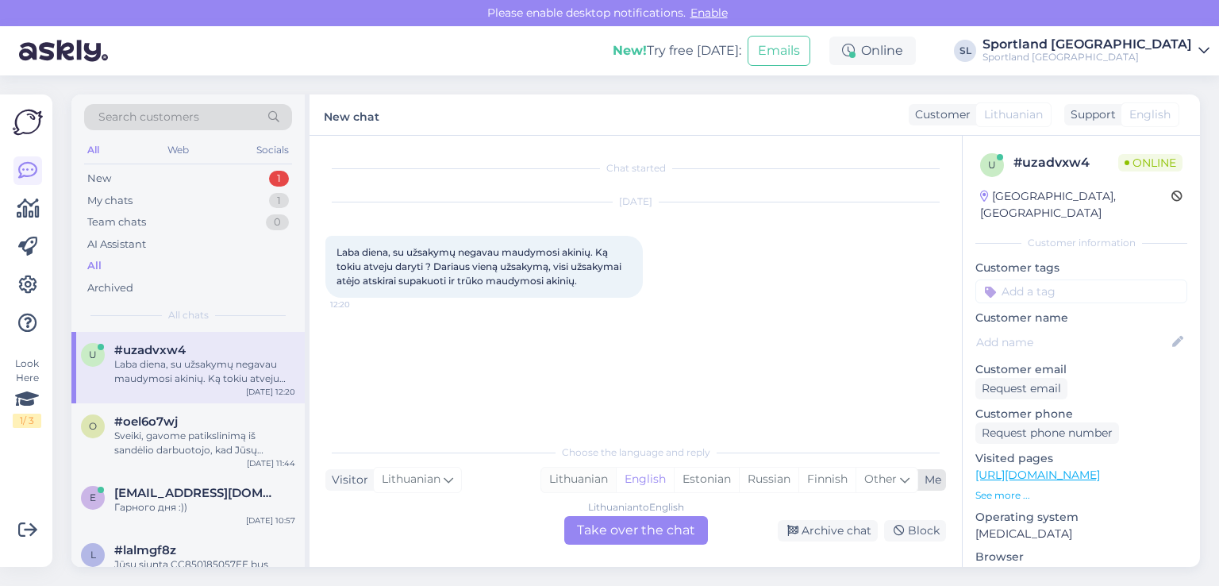
click at [602, 483] on div "Lithuanian" at bounding box center [578, 479] width 75 height 24
click at [625, 528] on div "Lithuanian to Lithuanian Take over the chat" at bounding box center [636, 530] width 144 height 29
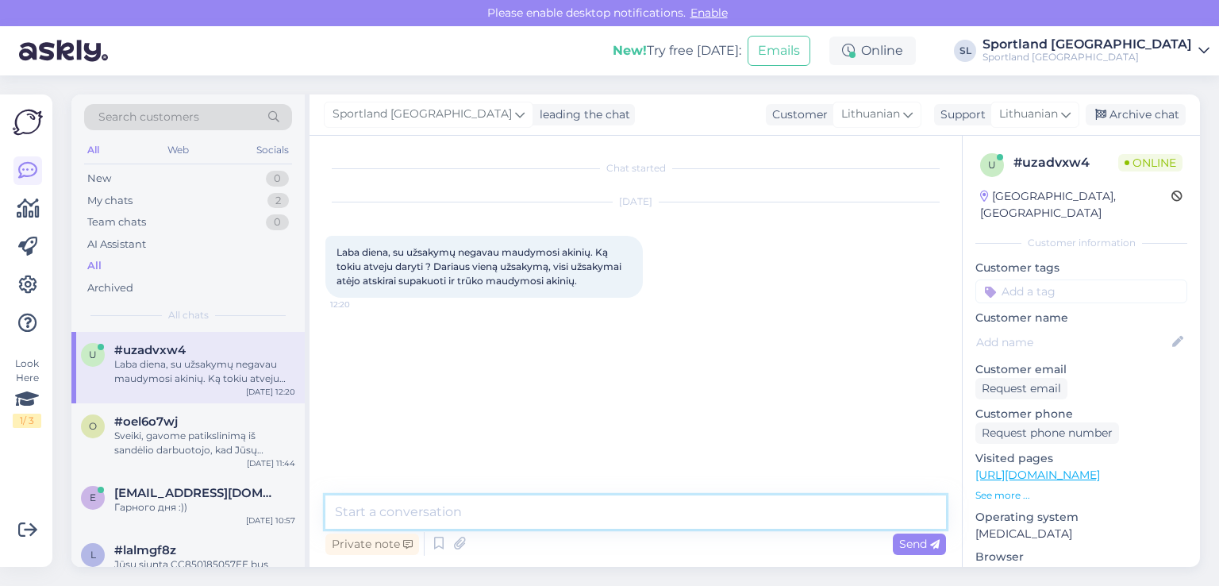
click at [542, 517] on textarea at bounding box center [635, 511] width 620 height 33
type textarea "Sveiki"
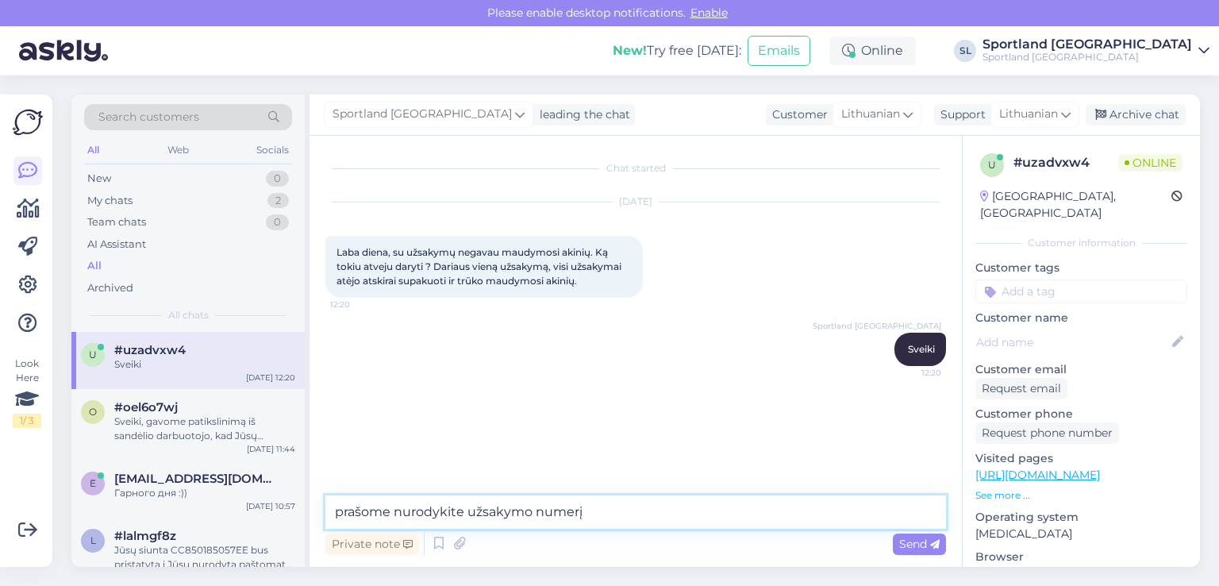
type textarea "prašome nurodykite užsakymo numerį"
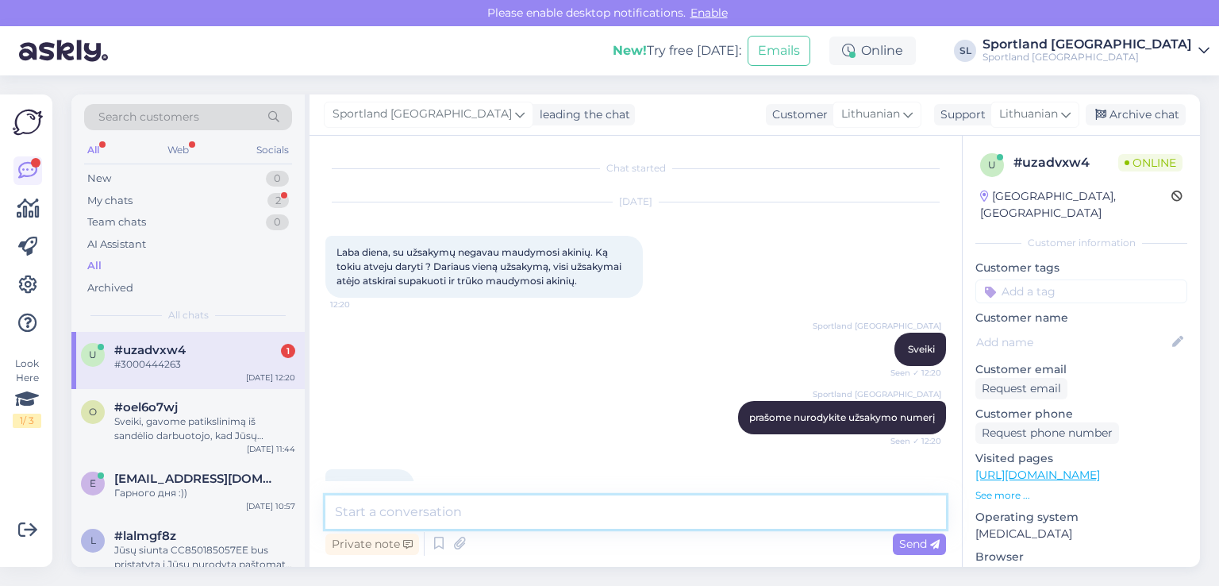
scroll to position [39, 0]
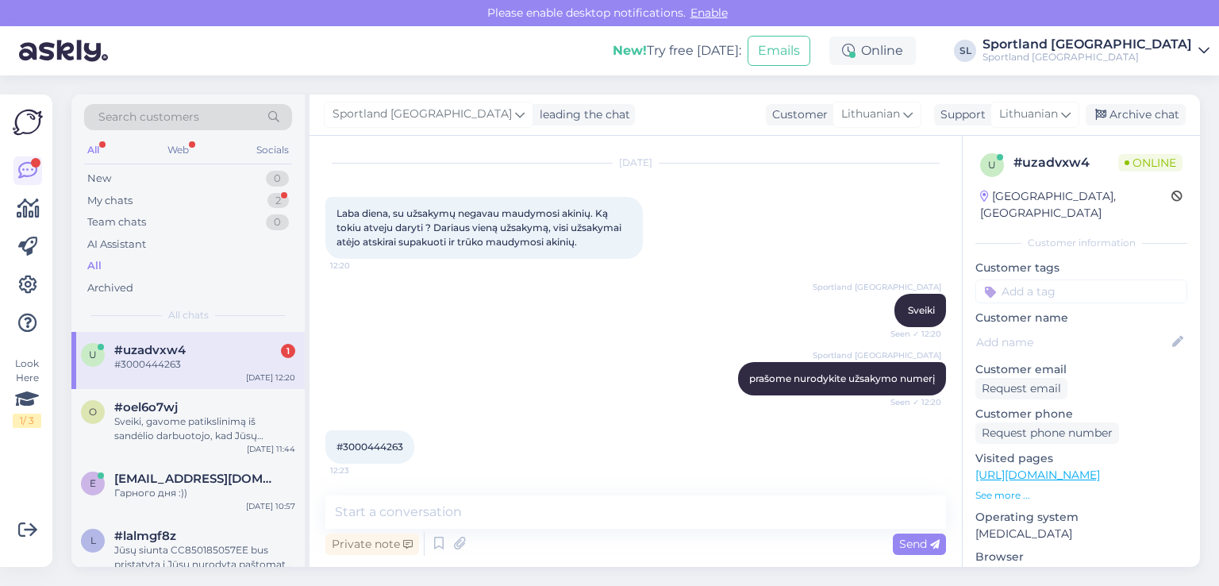
click at [384, 448] on span "#3000444263" at bounding box center [369, 446] width 67 height 12
copy div "3000444263 12:23"
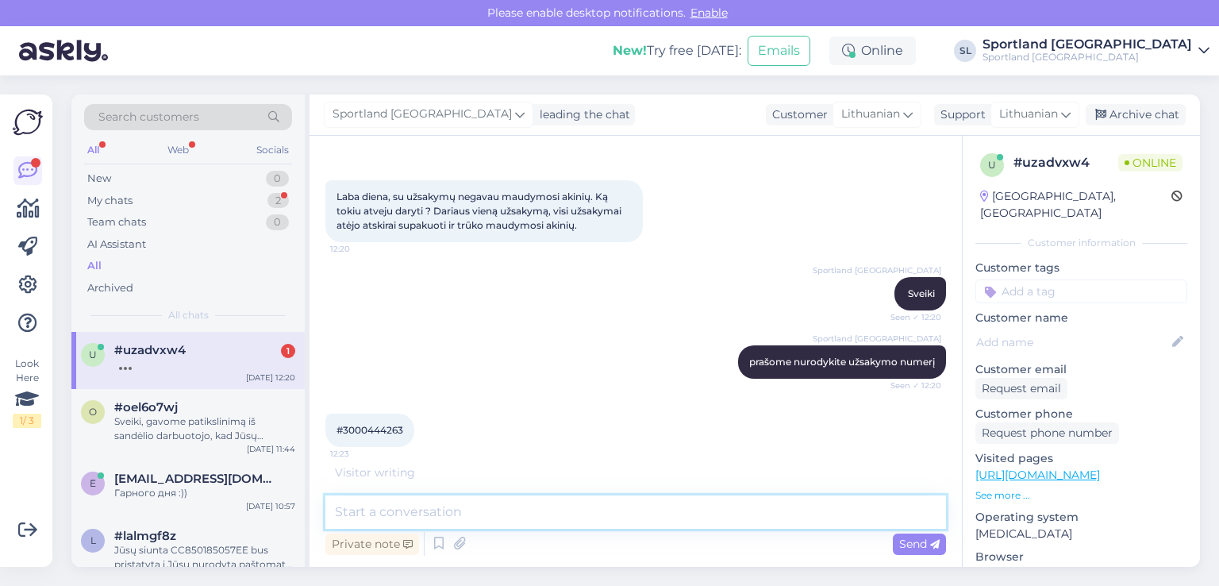
click at [520, 509] on textarea at bounding box center [635, 511] width 620 height 33
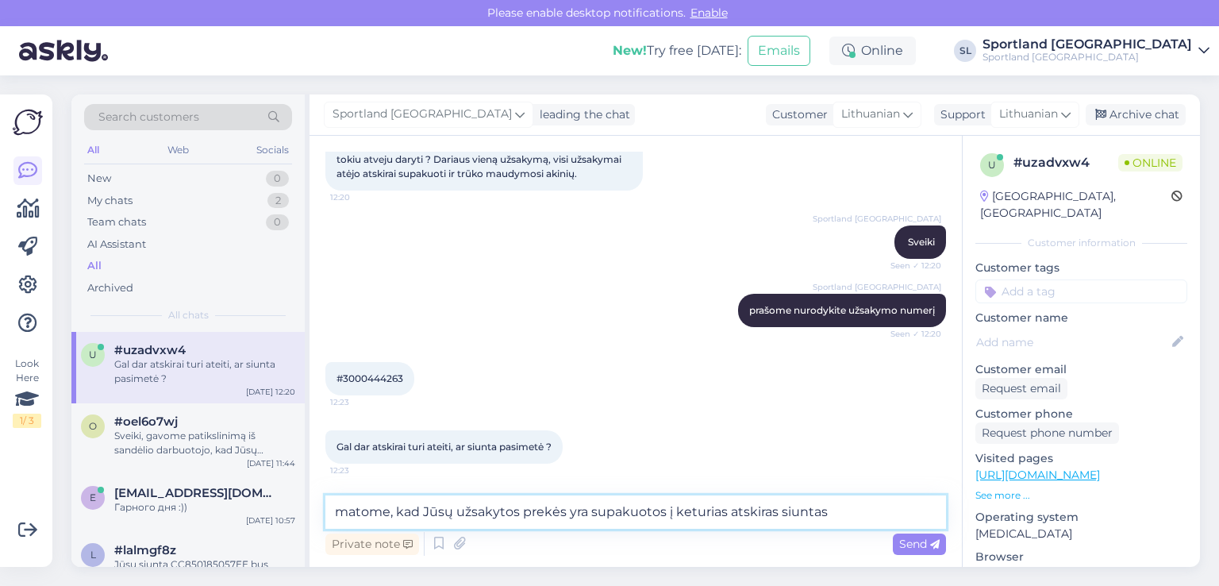
type textarea "matome, kad Jūsų užsakytos prekės yra supakuotos į keturias atskiras siuntas"
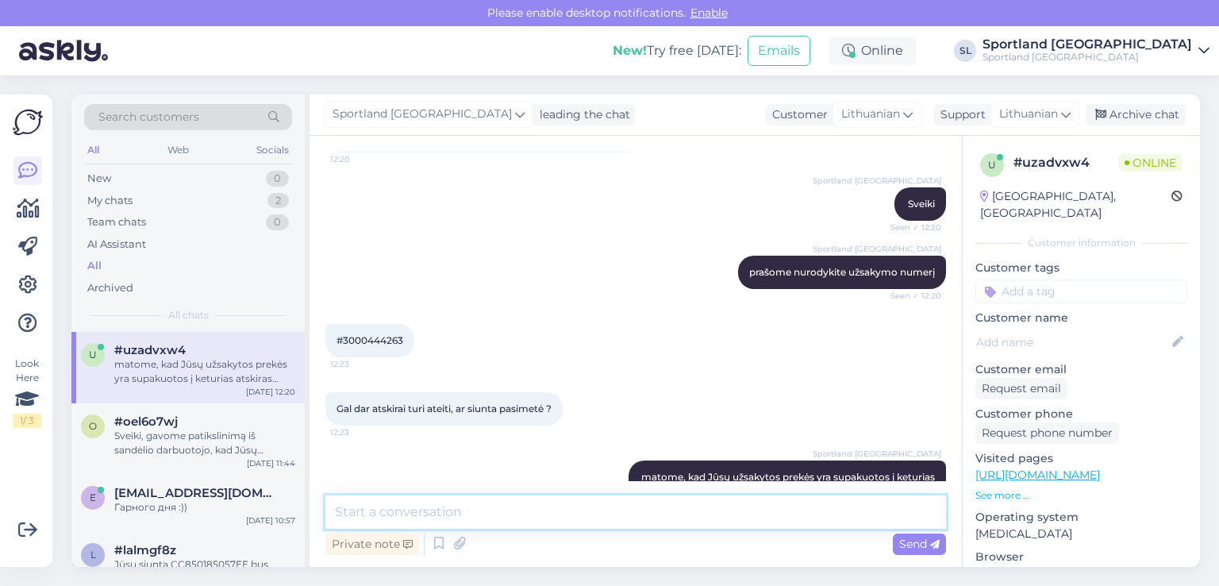
scroll to position [190, 0]
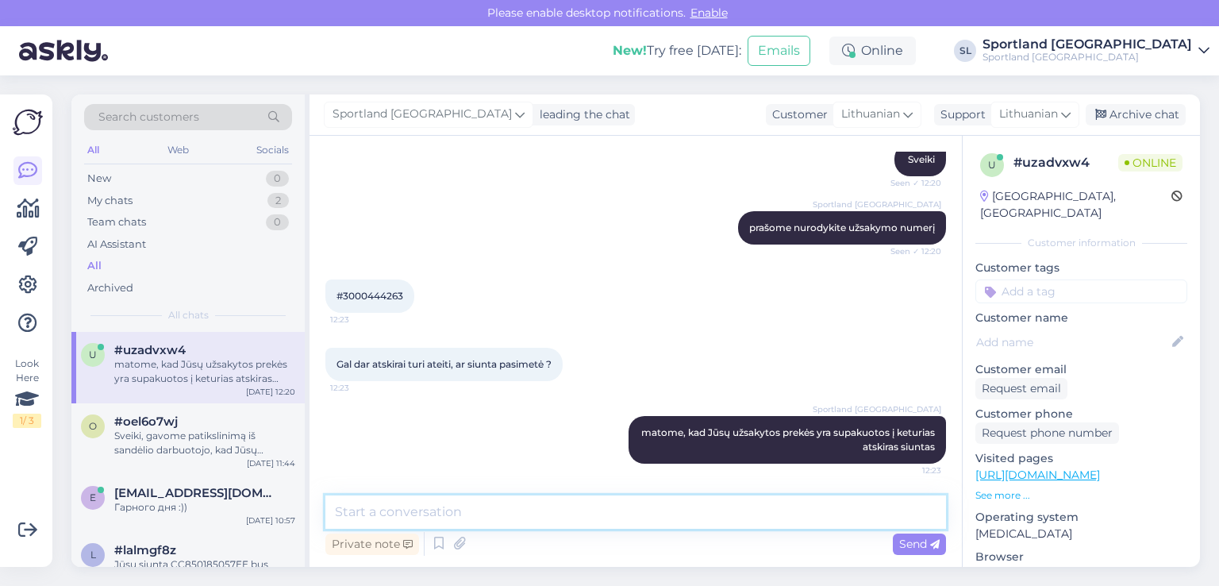
click at [587, 515] on textarea at bounding box center [635, 511] width 620 height 33
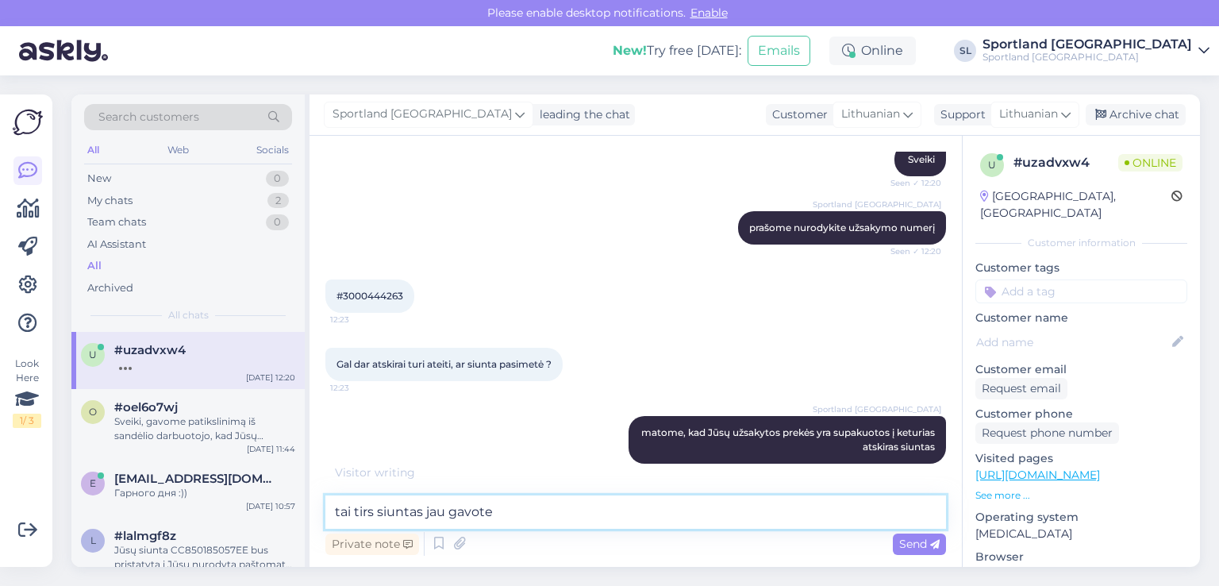
type textarea "tai tirs siuntas jau gavote?"
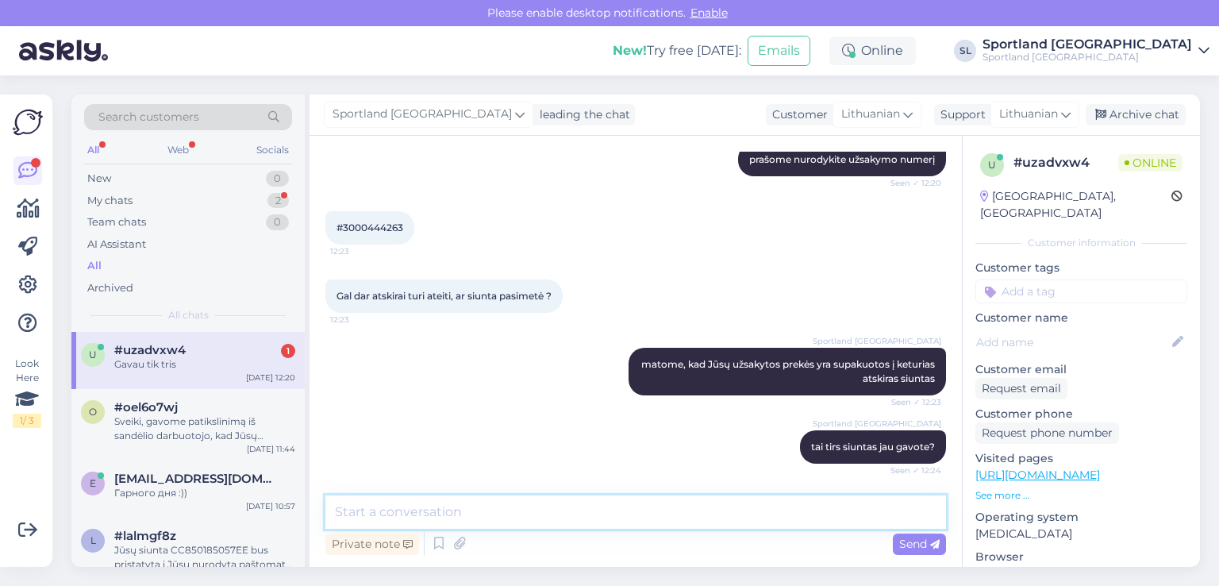
scroll to position [327, 0]
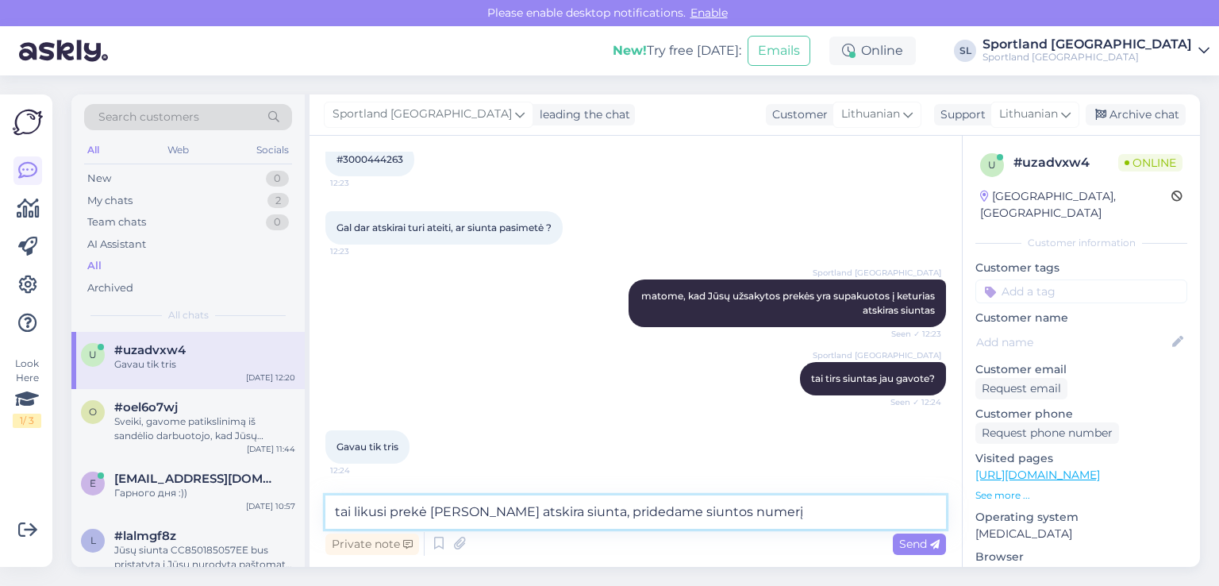
paste textarea "CC854987884EE"
type textarea "tai likusi prekė atkeliaus atskira siunta, pridedame siuntos numerį CC854987884…"
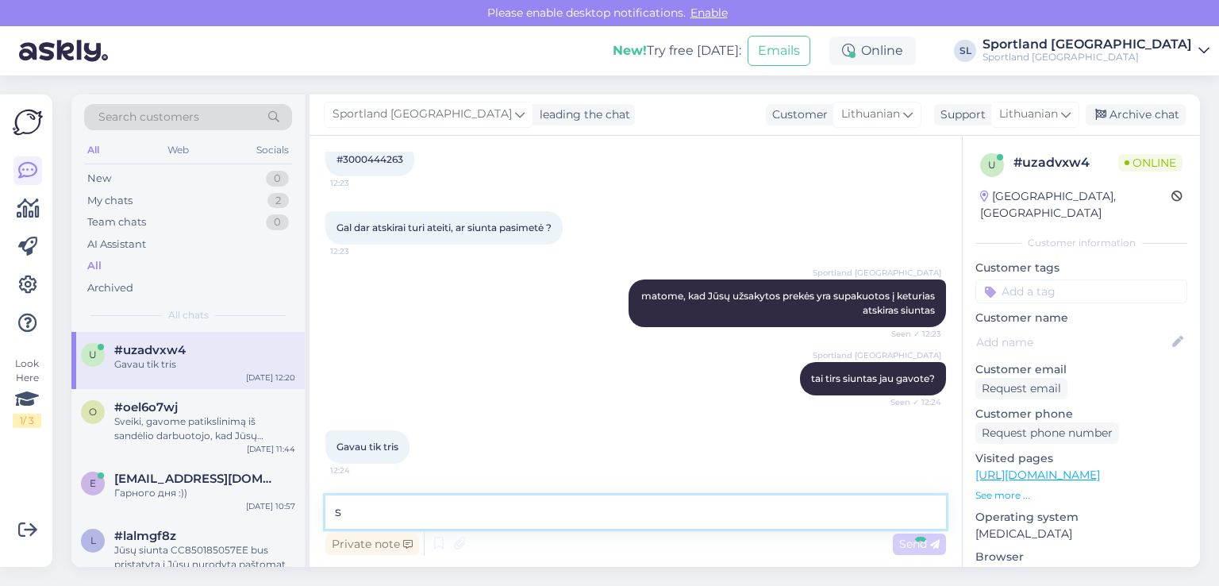
scroll to position [409, 0]
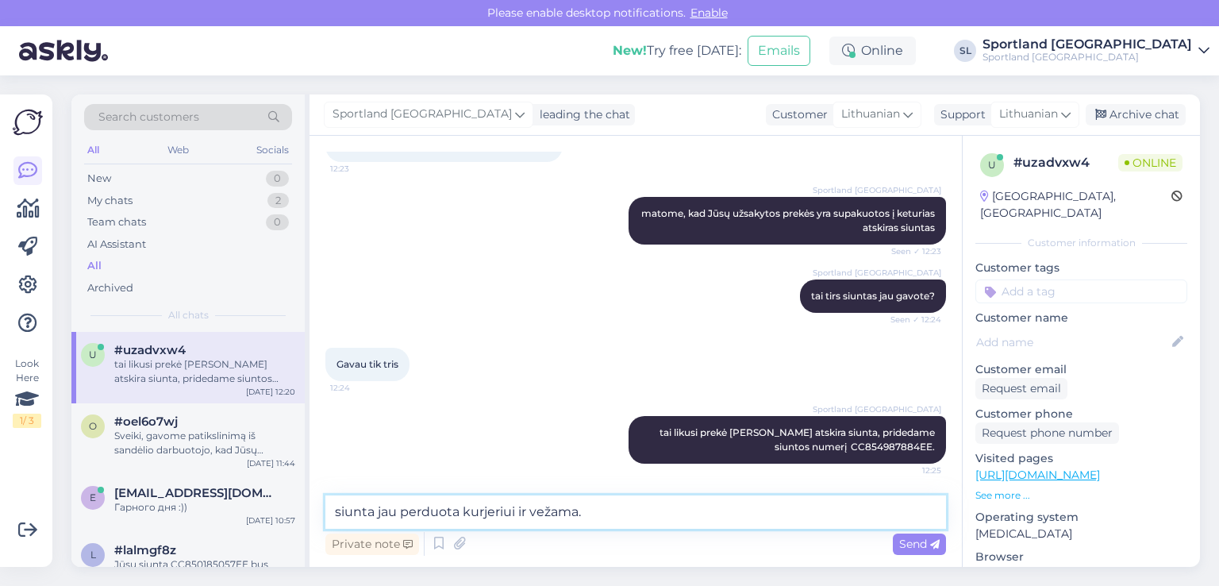
type textarea "siunta jau perduota kurjeriui ir vežama."
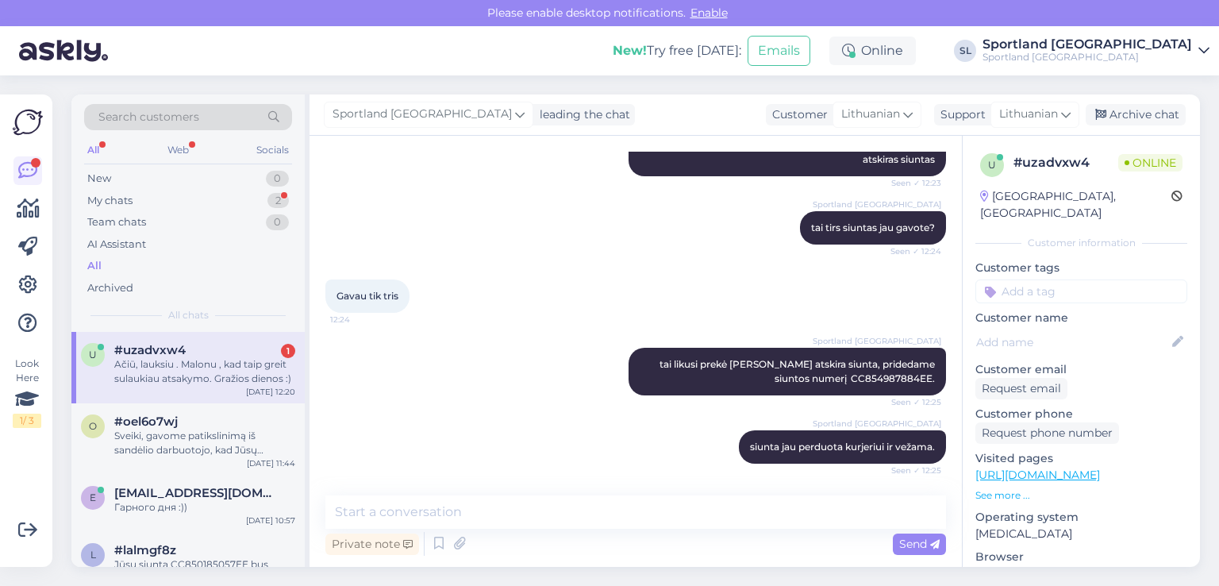
scroll to position [559, 0]
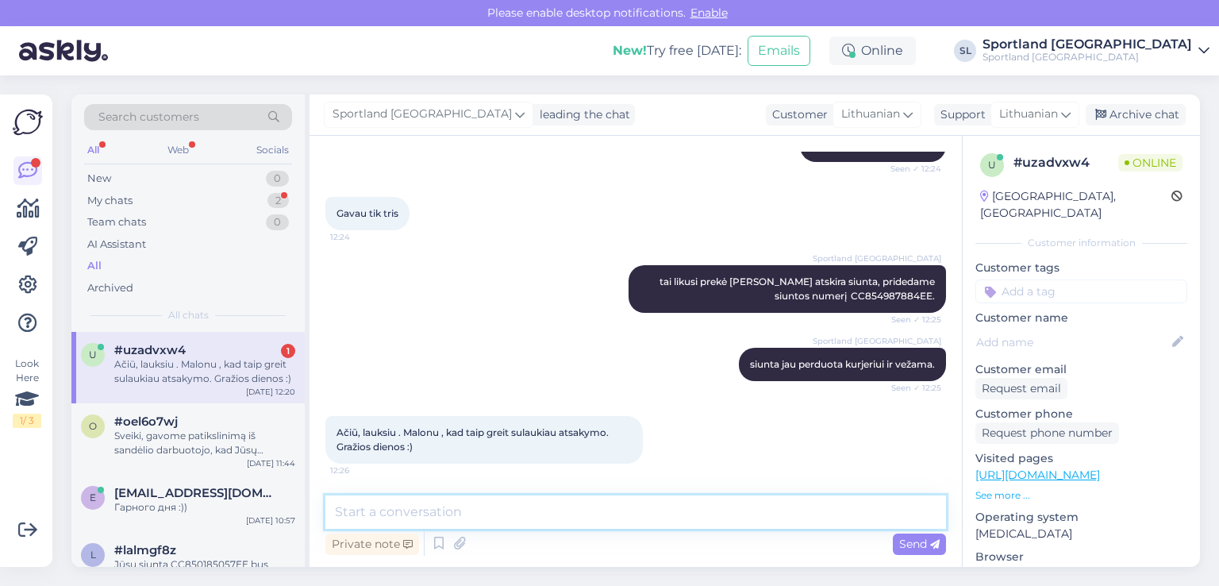
click at [413, 513] on textarea at bounding box center [635, 511] width 620 height 33
type textarea "D"
type textarea "j"
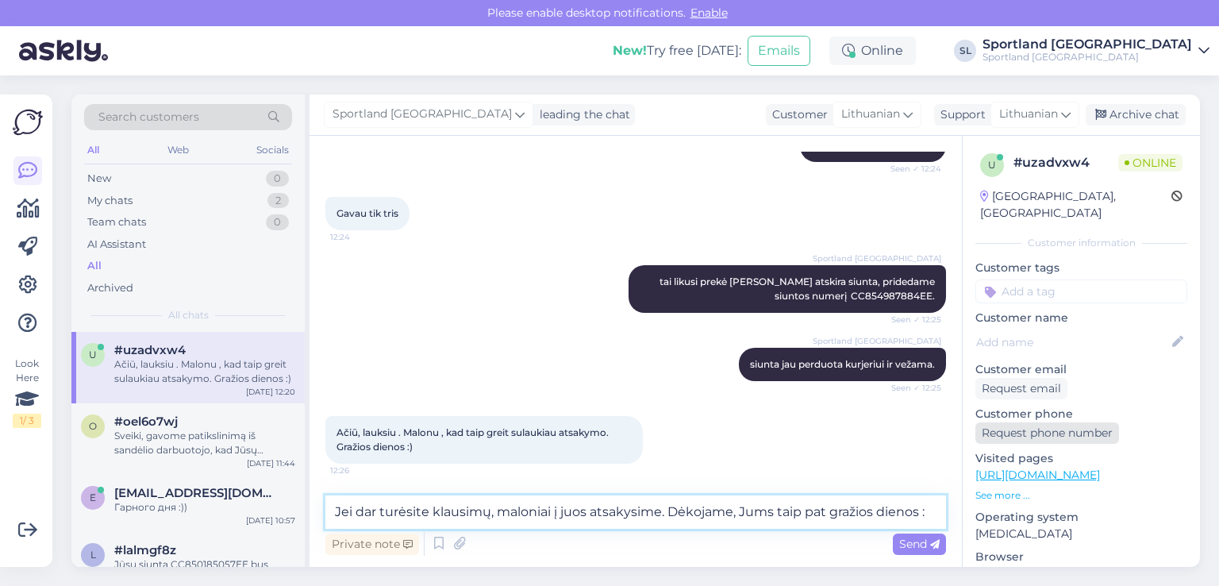
type textarea "Jei dar turėsite klausimų, maloniai į juos atsakysime. Dėkojame, Jums taip pat …"
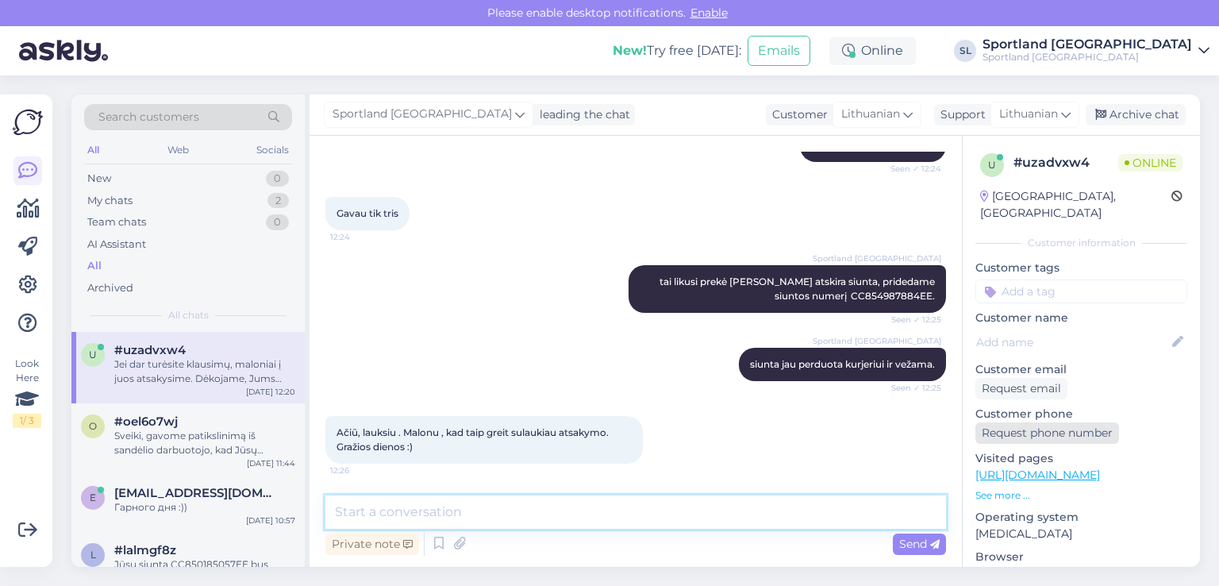
scroll to position [642, 0]
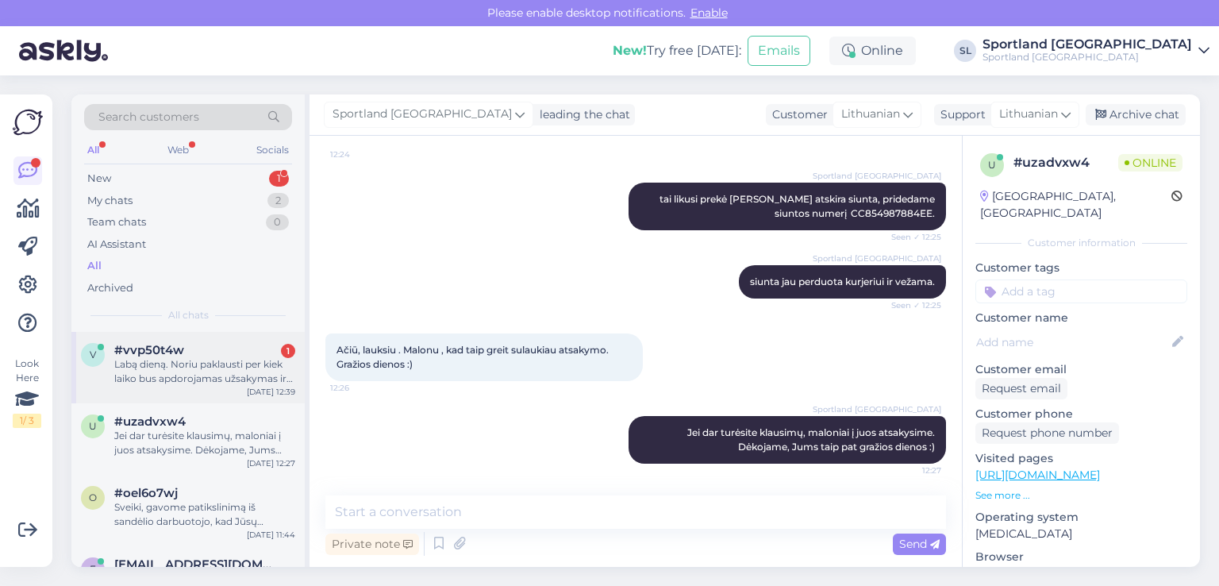
click at [232, 357] on div "Labą dieną. Noriu paklausti per kiek laiko bus apdorojamas užsakymas ir galėsiu…" at bounding box center [204, 371] width 181 height 29
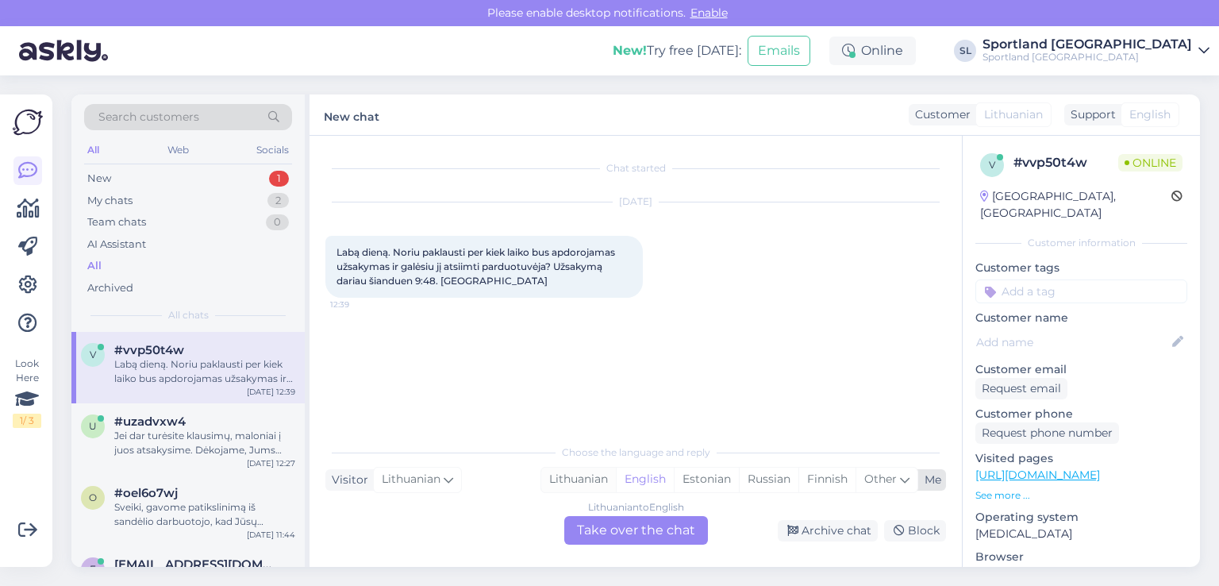
click at [560, 477] on div "Lithuanian" at bounding box center [578, 479] width 75 height 24
click at [616, 528] on div "Lithuanian to Lithuanian Take over the chat" at bounding box center [636, 530] width 144 height 29
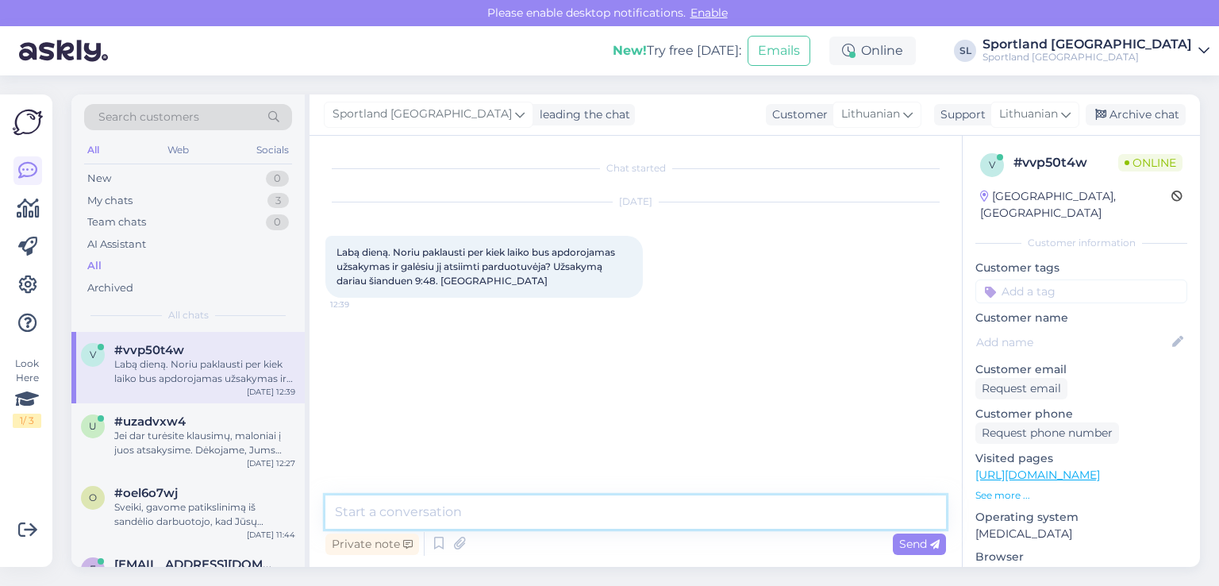
click at [575, 513] on textarea at bounding box center [635, 511] width 620 height 33
type textarea "Sveiki"
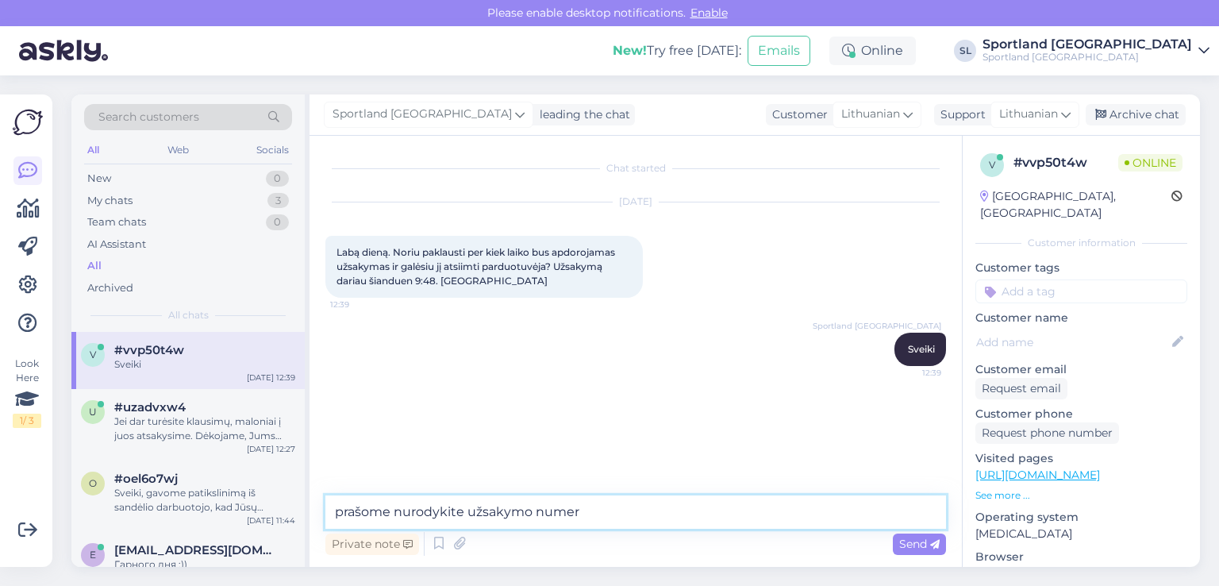
type textarea "prašome nurodykite užsakymo numerį"
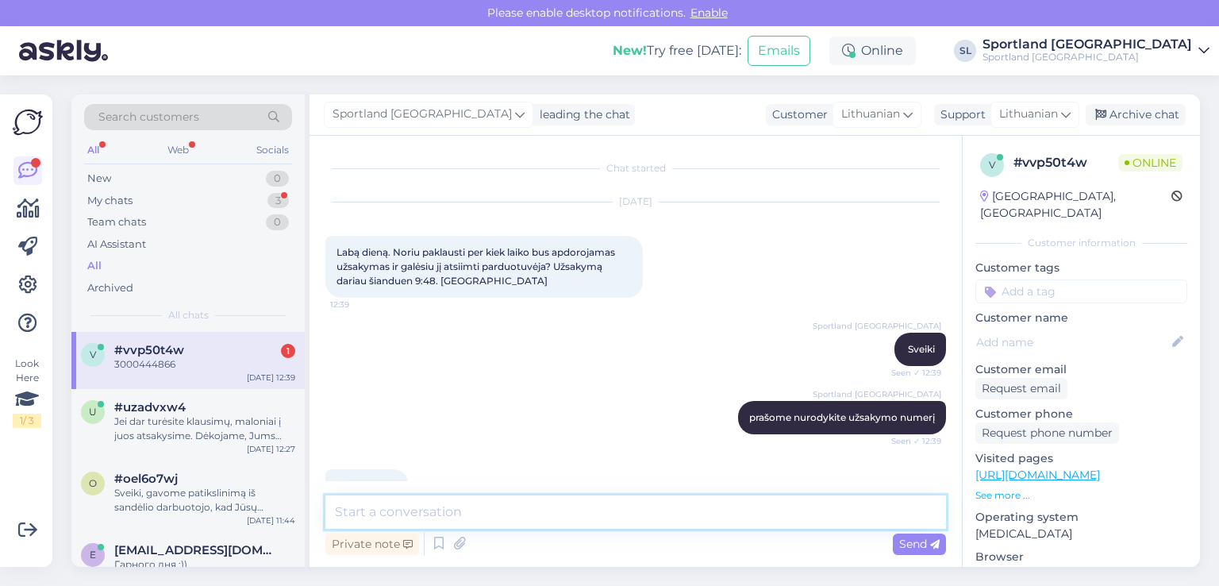
scroll to position [39, 0]
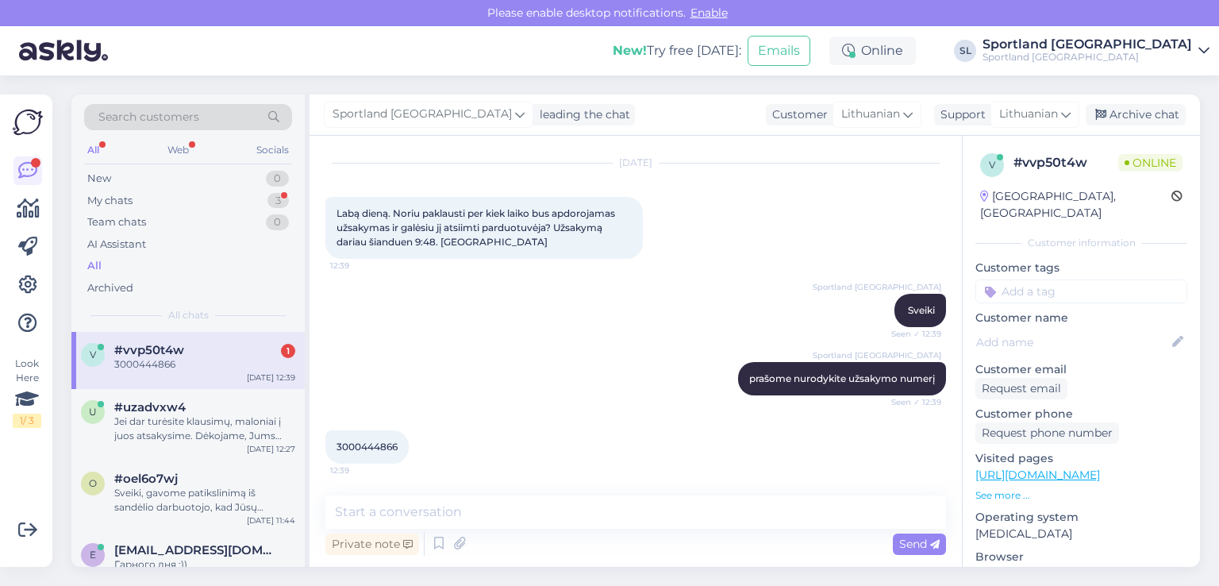
click at [359, 448] on span "3000444866" at bounding box center [366, 446] width 61 height 12
click at [360, 449] on span "3000444866" at bounding box center [366, 446] width 61 height 12
copy div "3000444866 12:39"
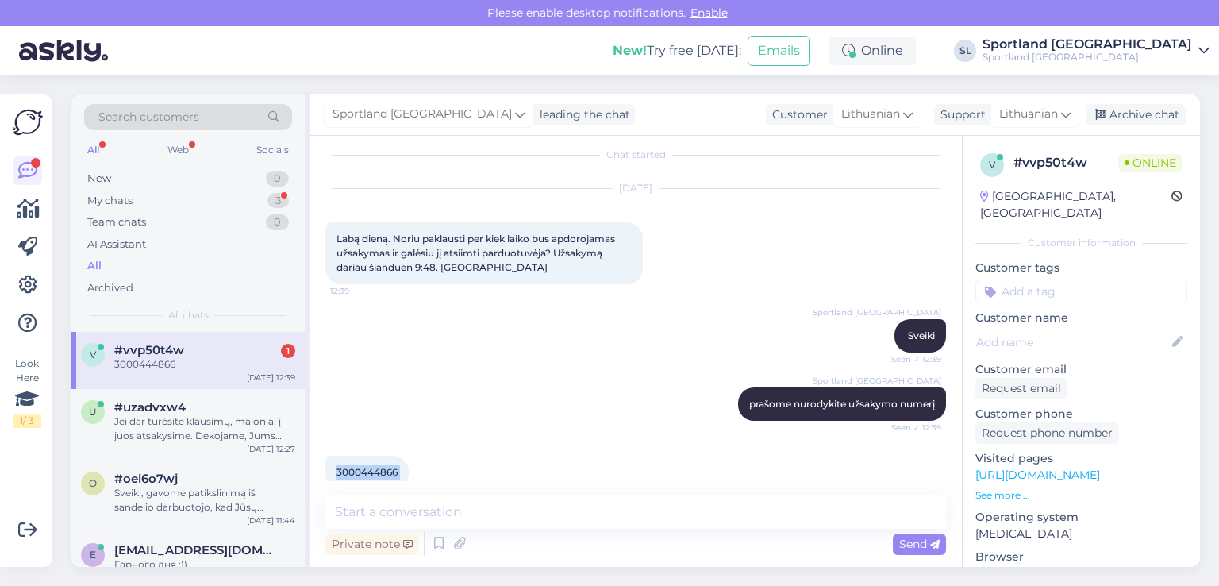
scroll to position [0, 0]
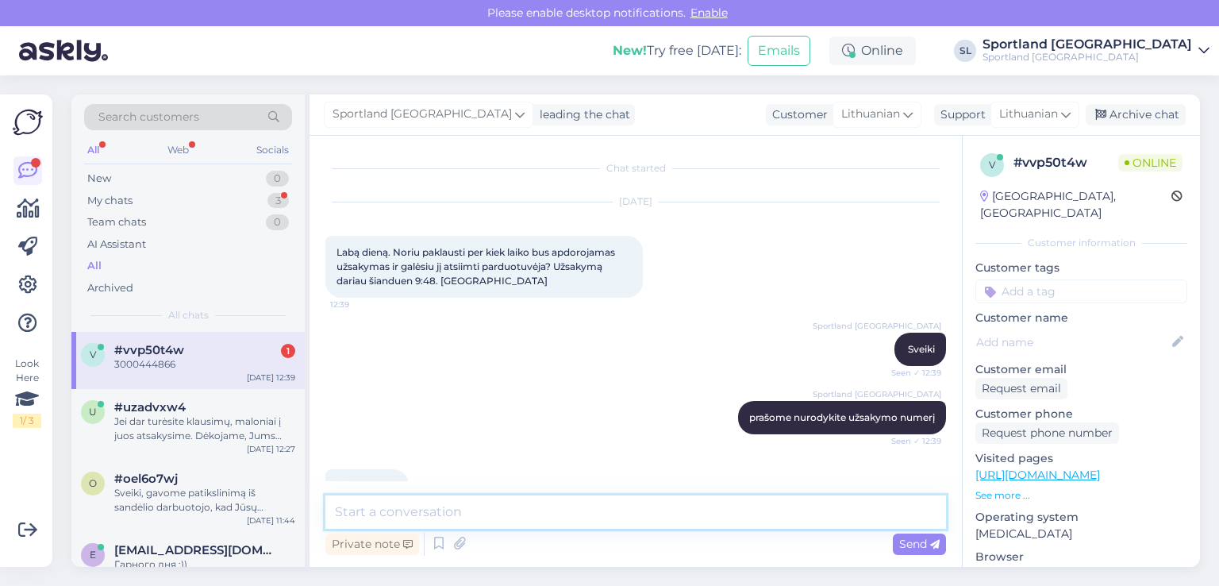
click at [528, 515] on textarea at bounding box center [635, 511] width 620 height 33
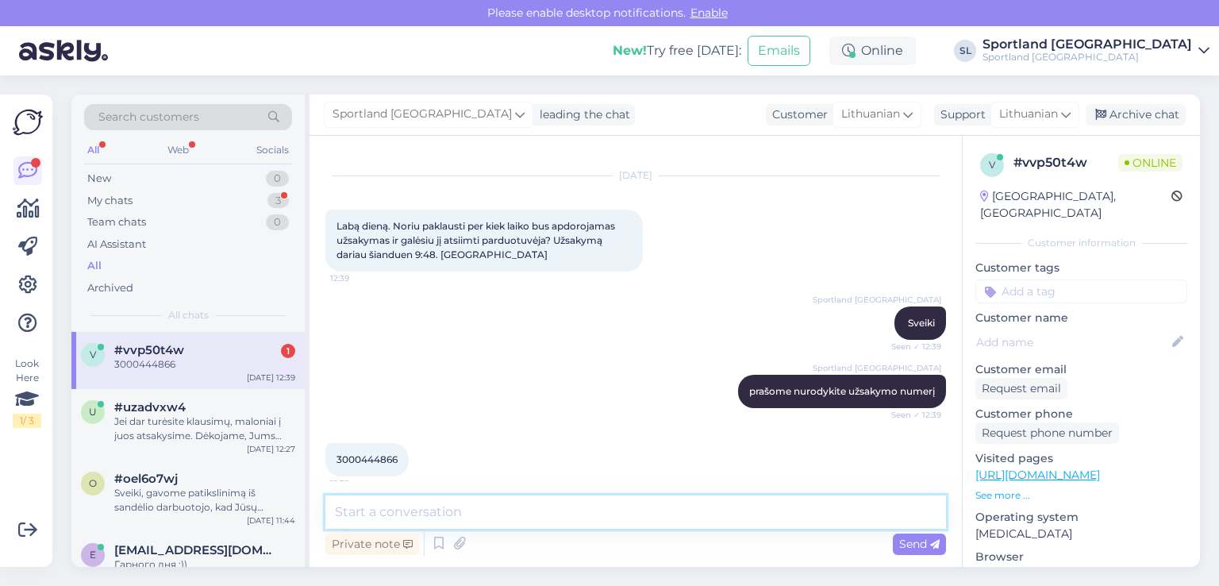
scroll to position [39, 0]
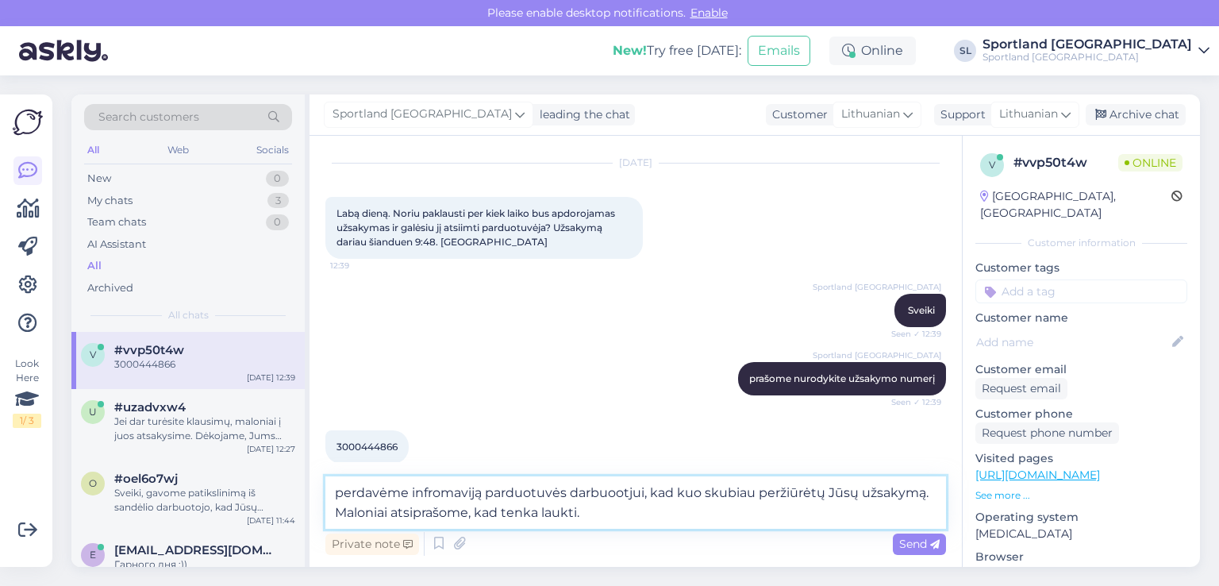
type textarea "perdavėme infromaviją parduotuvės darbuootjui, kad kuo skubiau peržiūrėtų Jūsų …"
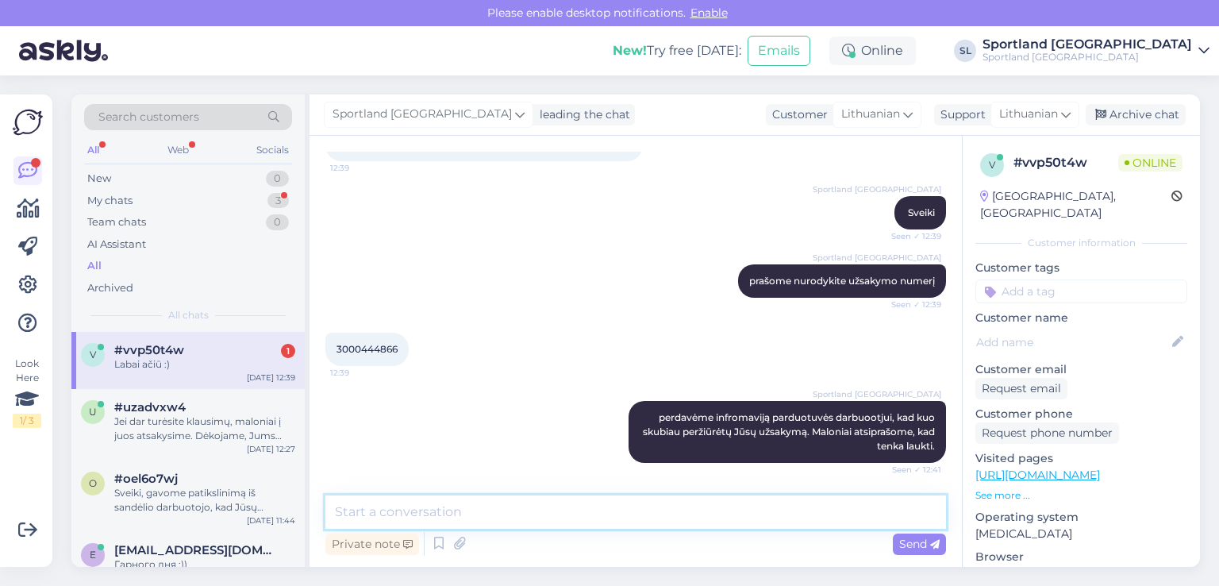
scroll to position [204, 0]
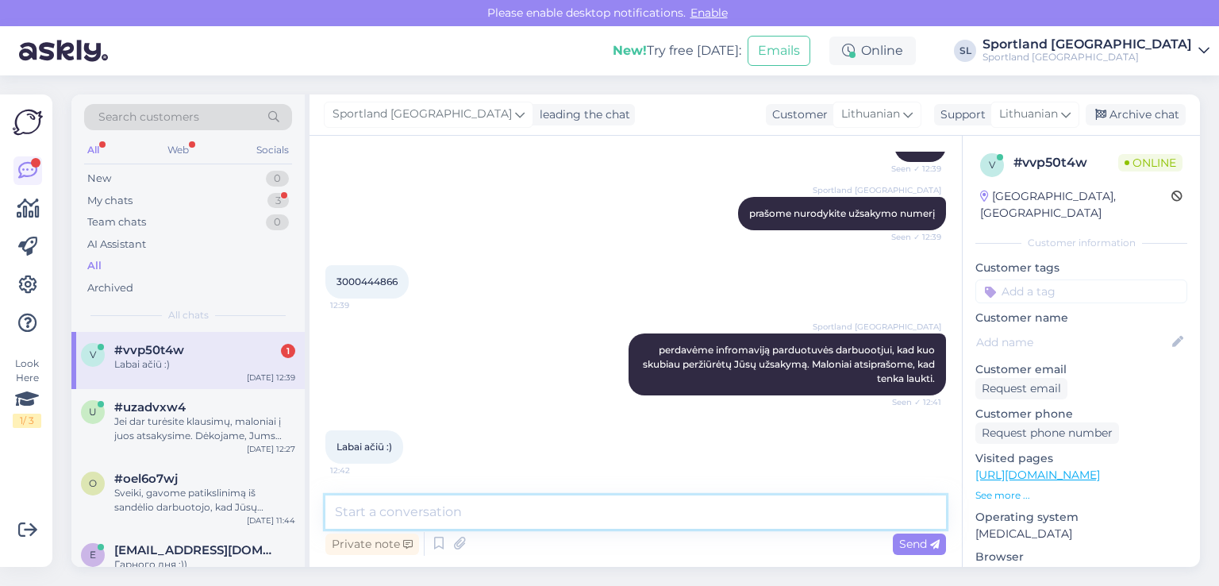
click at [584, 510] on textarea at bounding box center [635, 511] width 620 height 33
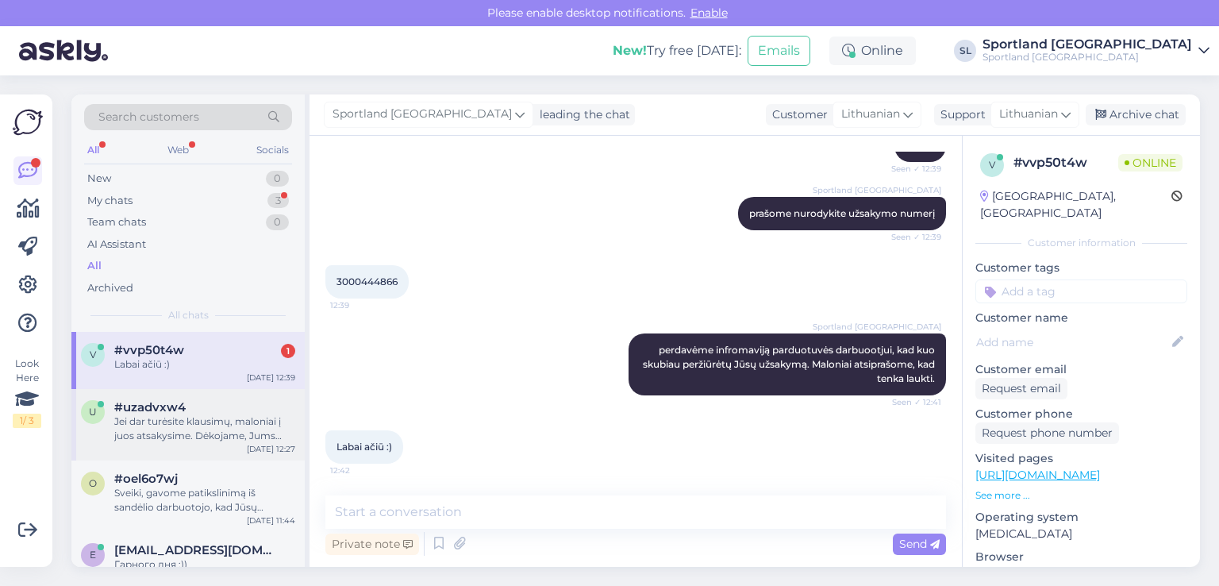
click at [209, 427] on div "Jei dar turėsite klausimų, maloniai į juos atsakysime. Dėkojame, Jums taip pat …" at bounding box center [204, 428] width 181 height 29
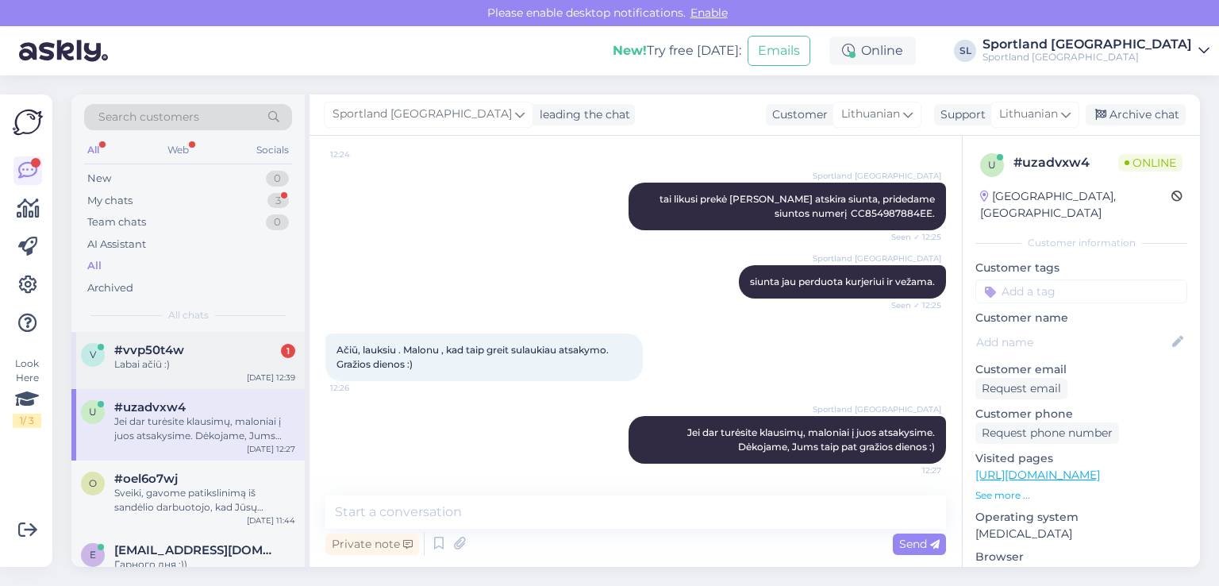
click at [205, 377] on div "v #vvp50t4w 1 Labai ačiū :) Sep 30 12:39" at bounding box center [187, 360] width 233 height 57
